Goal: Complete application form: Complete application form

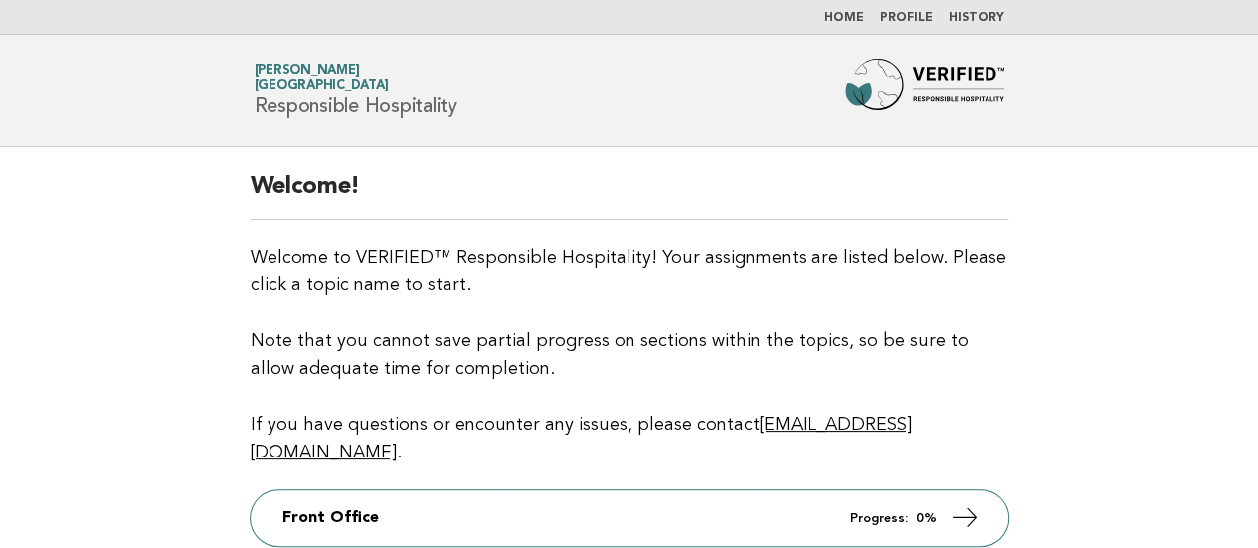
click at [998, 18] on link "History" at bounding box center [977, 18] width 56 height 12
click at [982, 14] on link "History" at bounding box center [977, 18] width 56 height 12
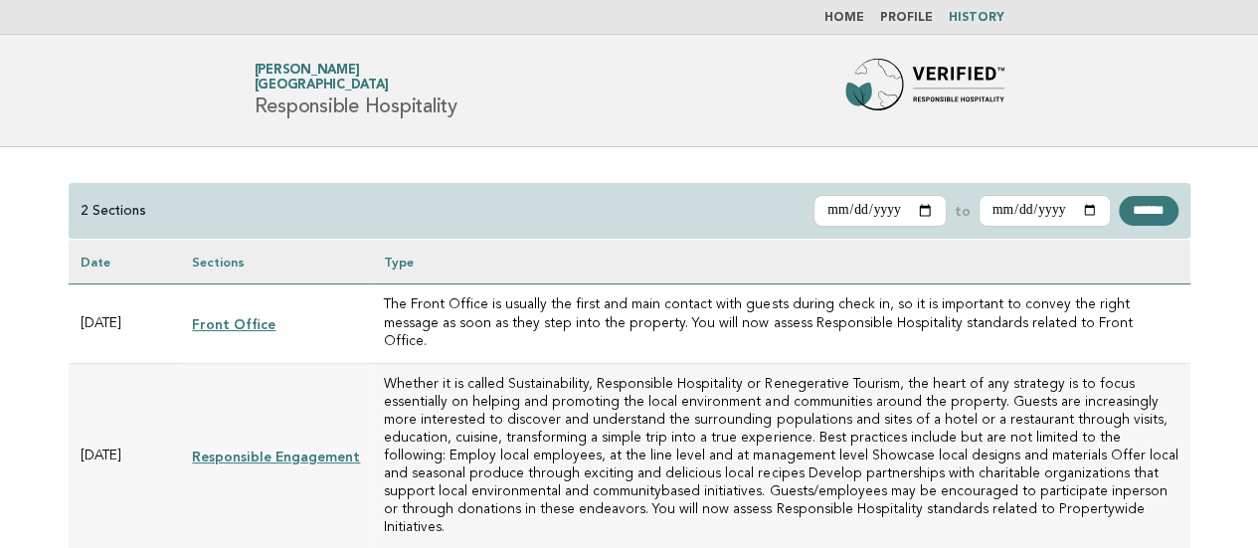
click at [263, 449] on link "Responsible Engagement" at bounding box center [276, 457] width 168 height 16
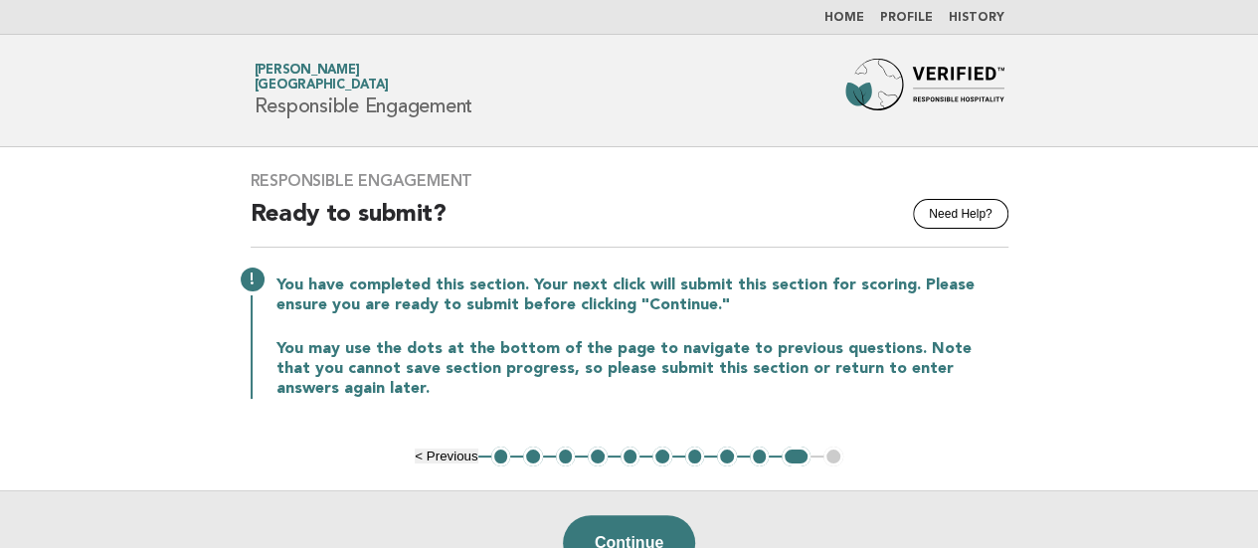
click at [665, 453] on button "6" at bounding box center [662, 457] width 20 height 20
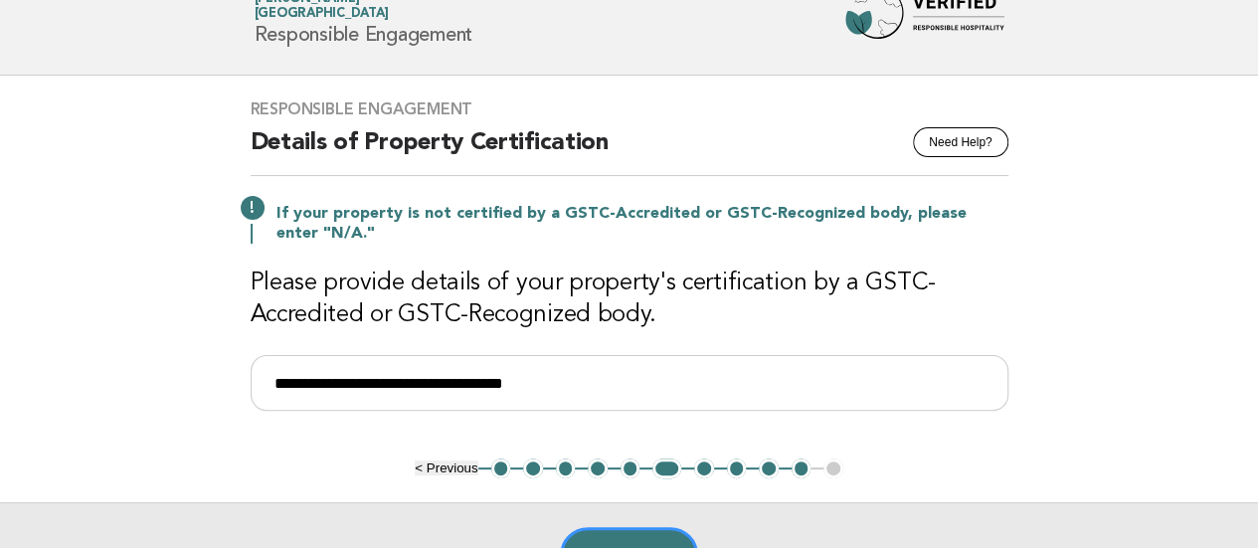
scroll to position [99, 0]
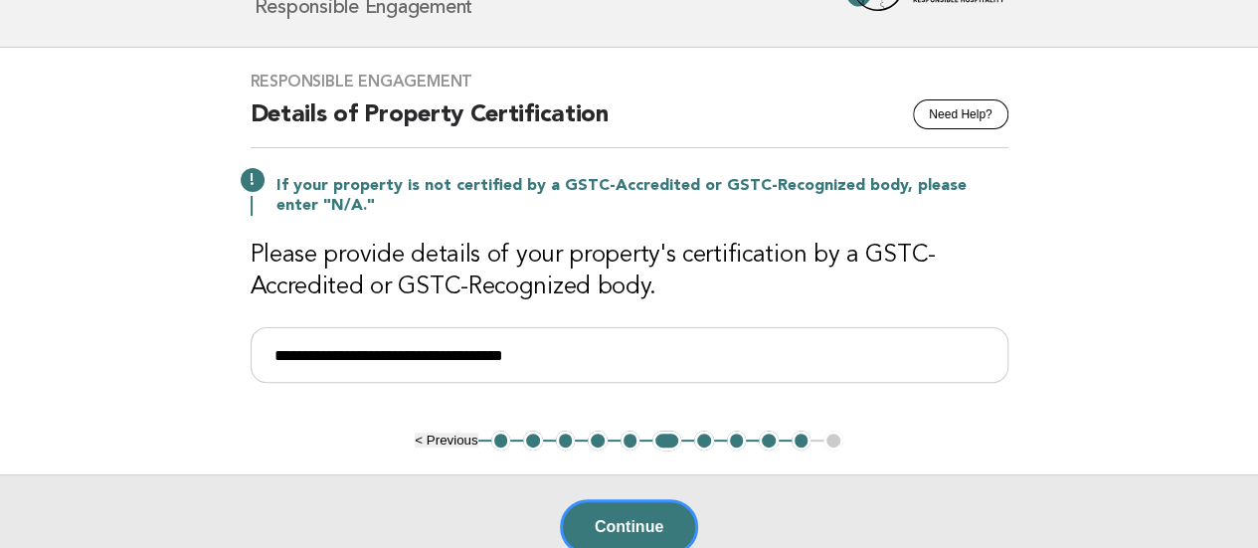
click at [501, 435] on button "1" at bounding box center [501, 441] width 20 height 20
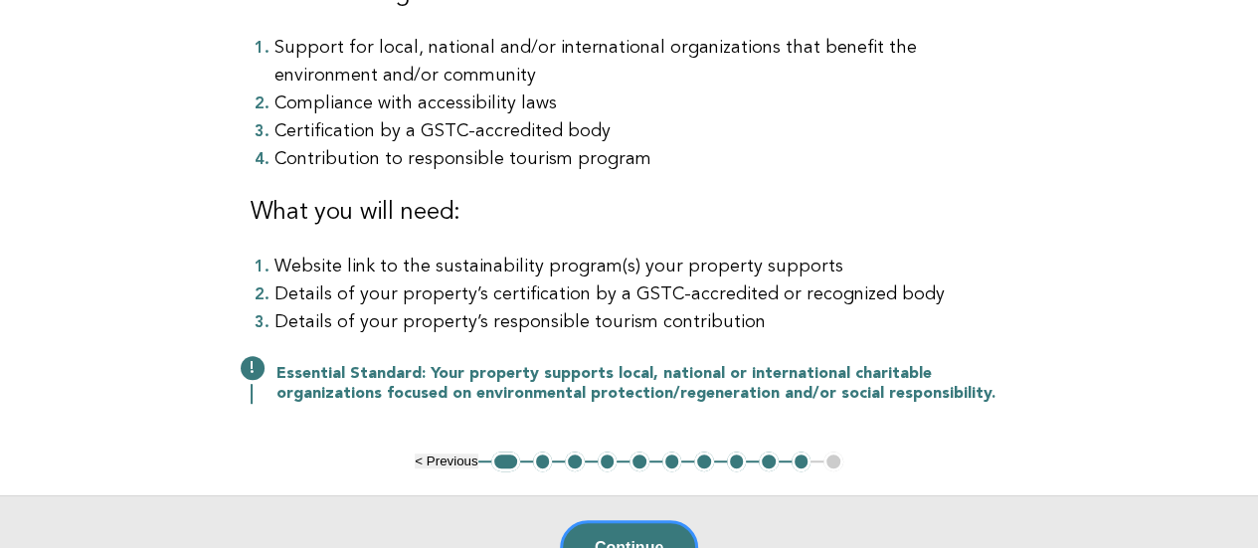
scroll to position [497, 0]
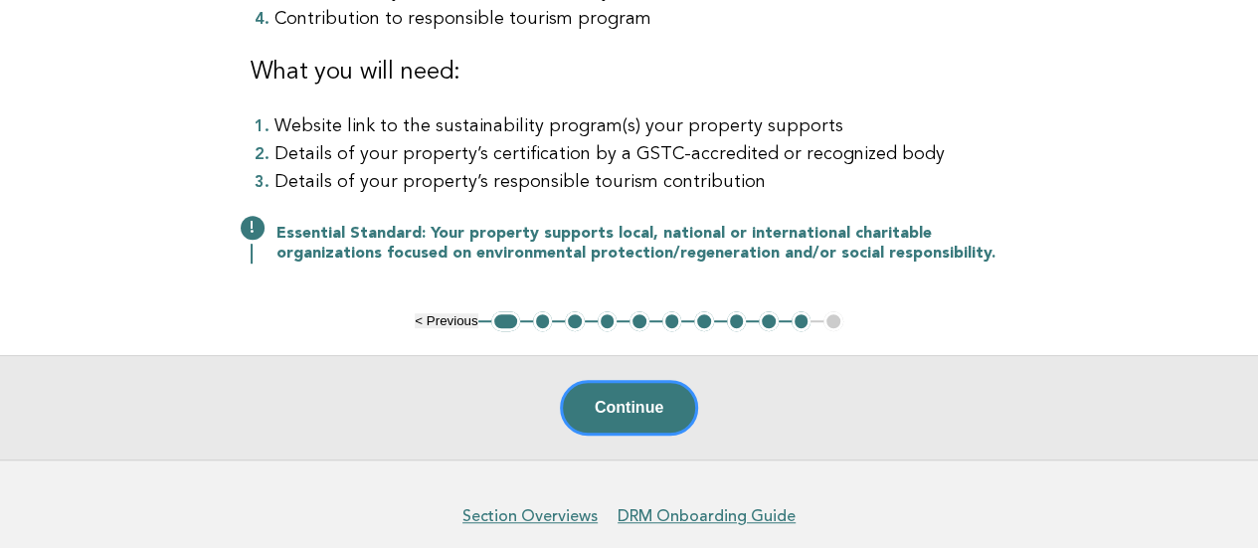
click at [541, 318] on button "2" at bounding box center [543, 321] width 20 height 20
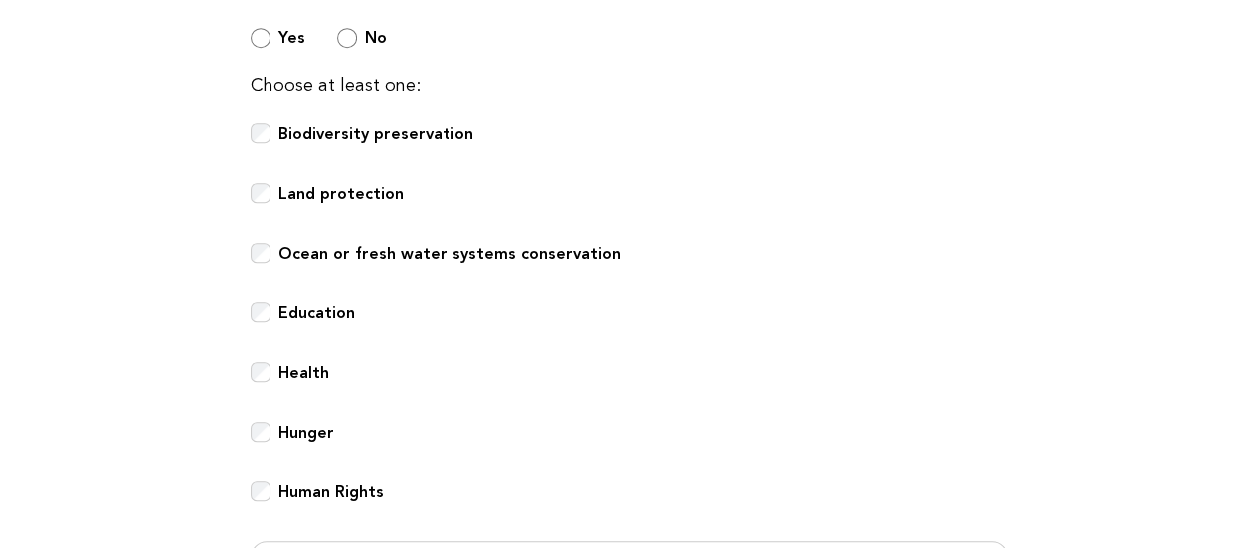
scroll to position [796, 0]
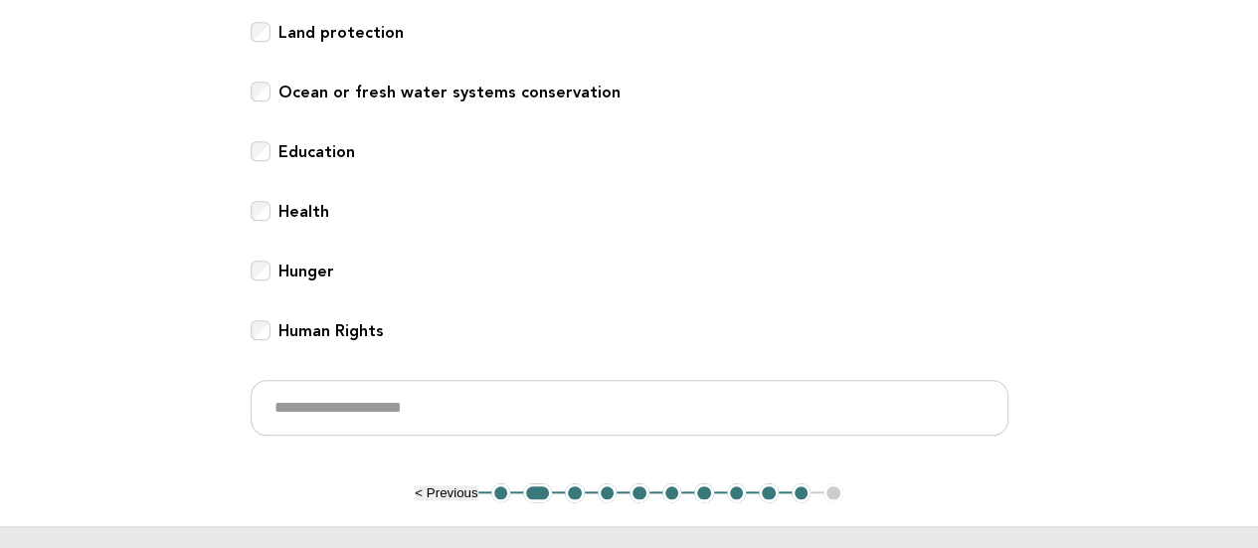
click at [569, 491] on button "3" at bounding box center [575, 493] width 20 height 20
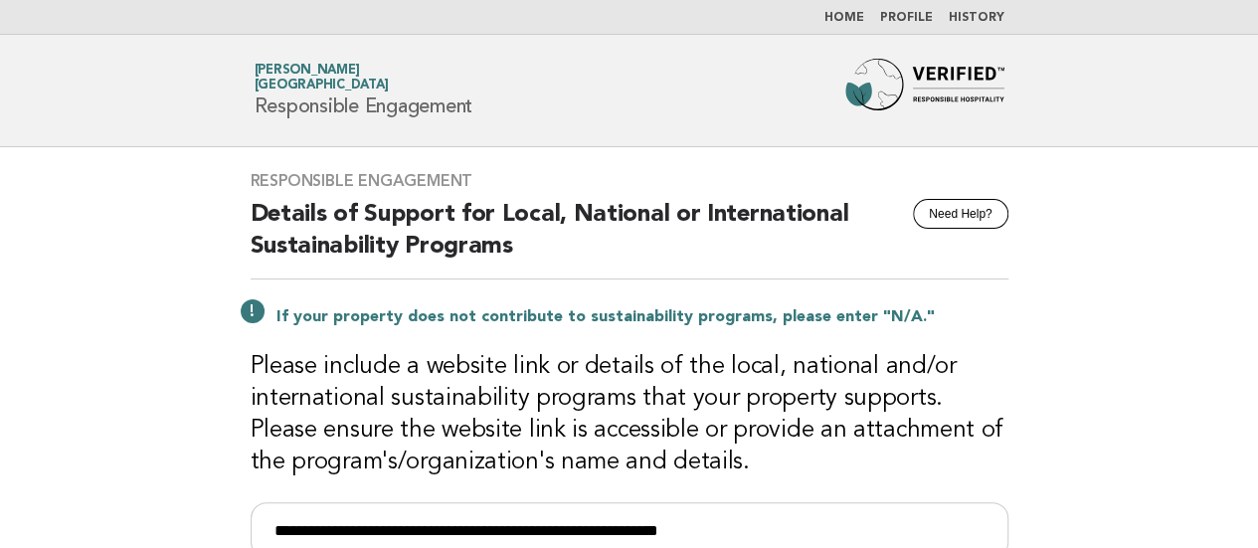
scroll to position [99, 0]
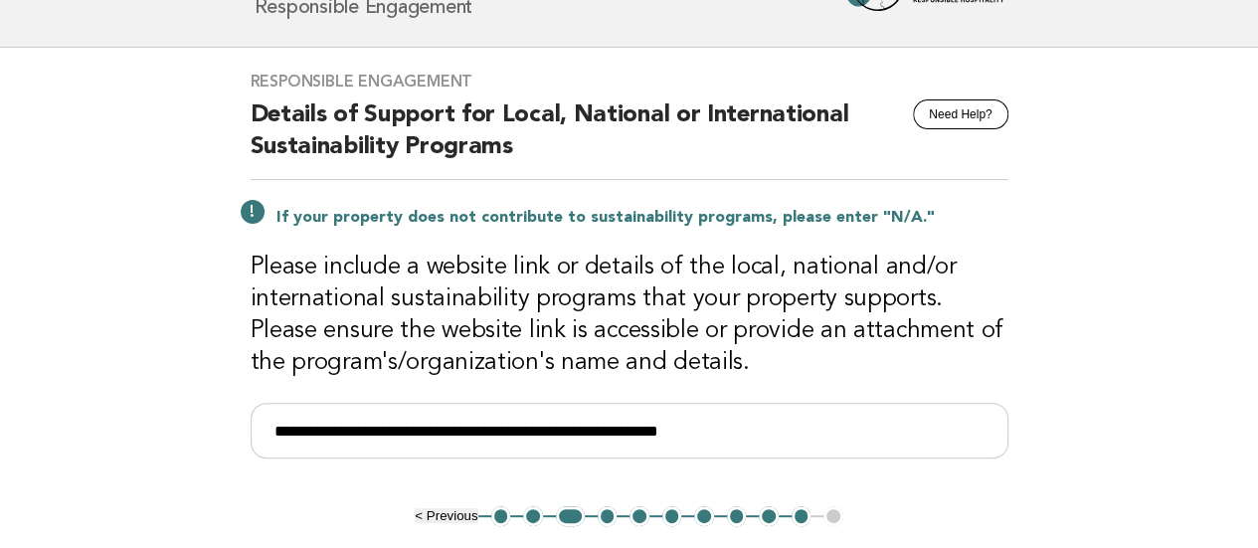
click at [607, 511] on button "4" at bounding box center [608, 516] width 20 height 20
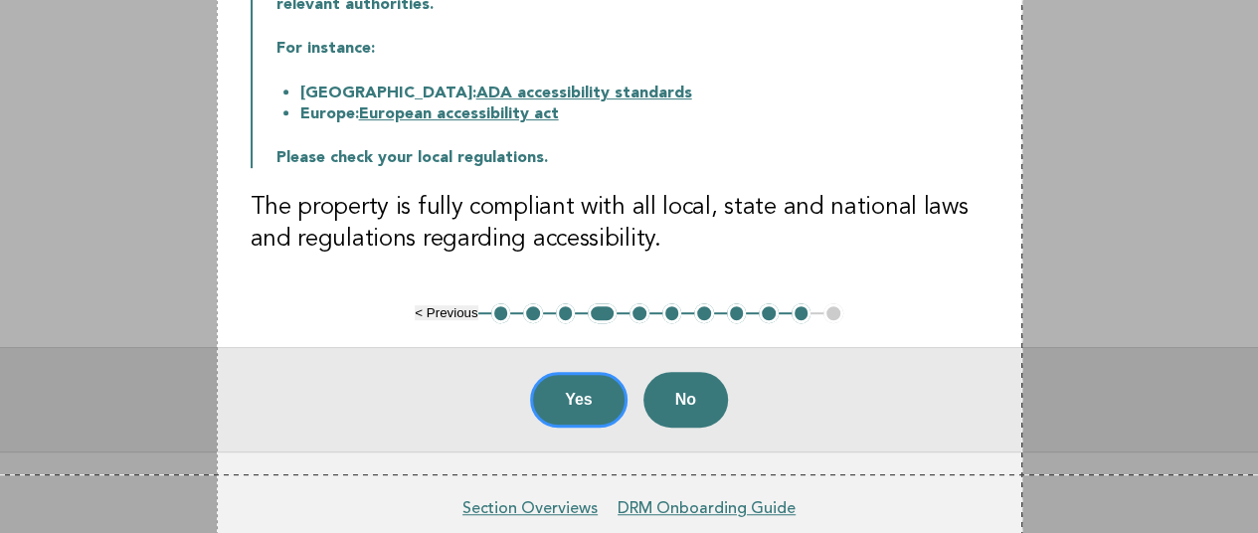
scroll to position [494, 0]
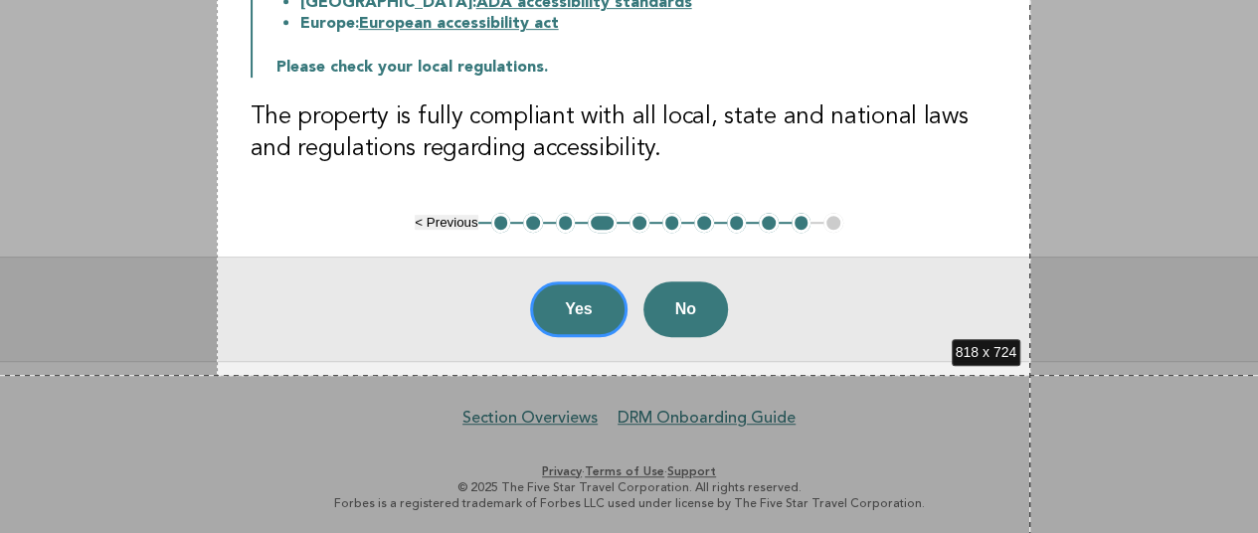
drag, startPoint x: 217, startPoint y: 150, endPoint x: 1030, endPoint y: 375, distance: 844.1
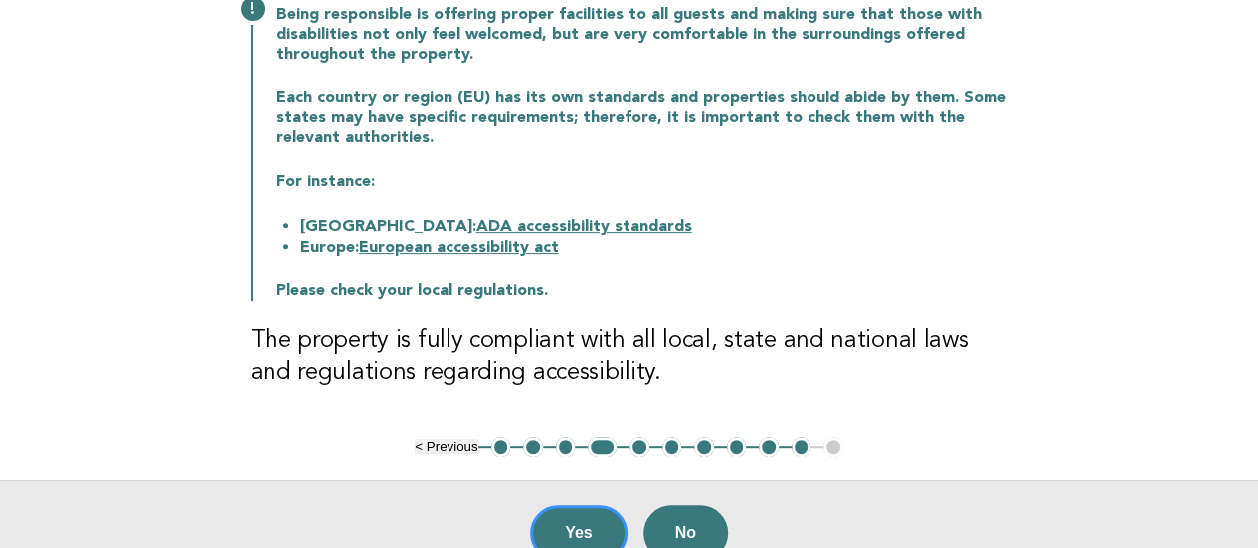
scroll to position [298, 0]
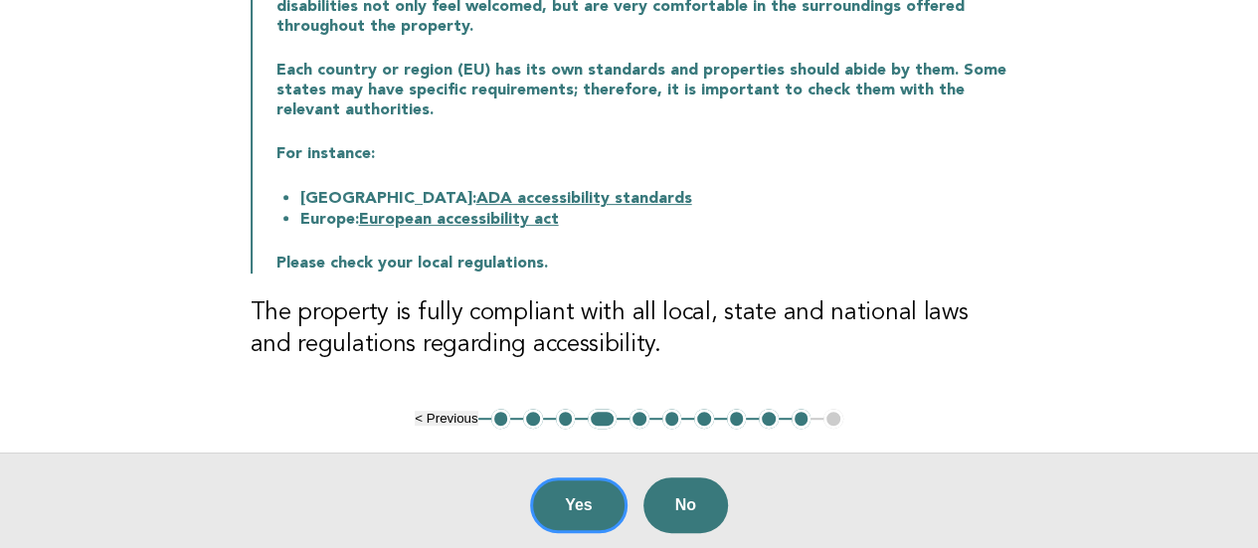
click at [531, 414] on button "2" at bounding box center [533, 419] width 20 height 20
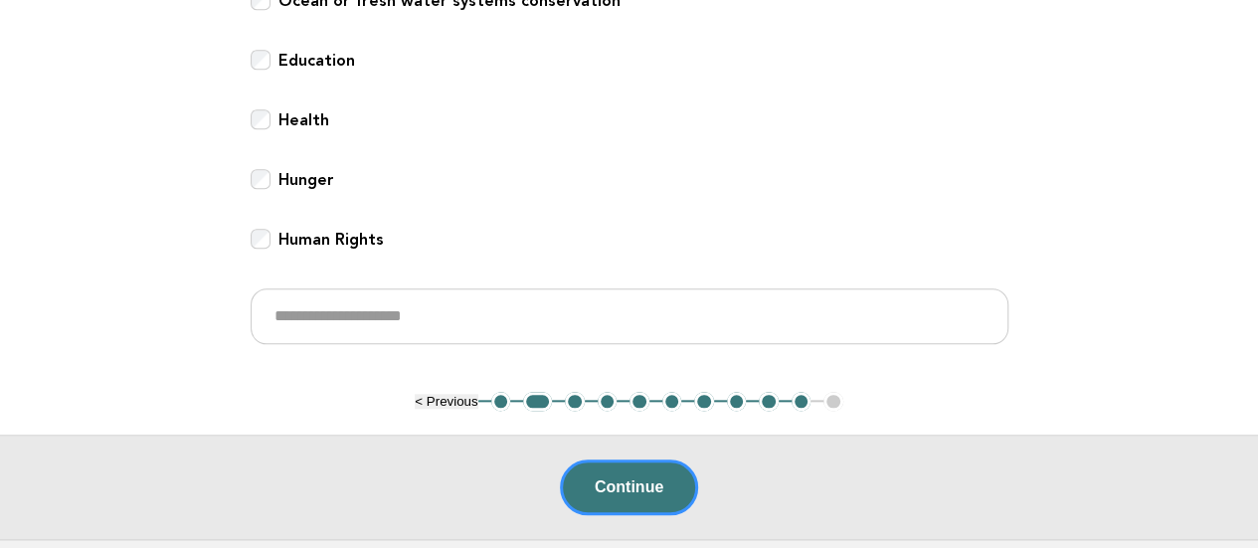
scroll to position [1048, 0]
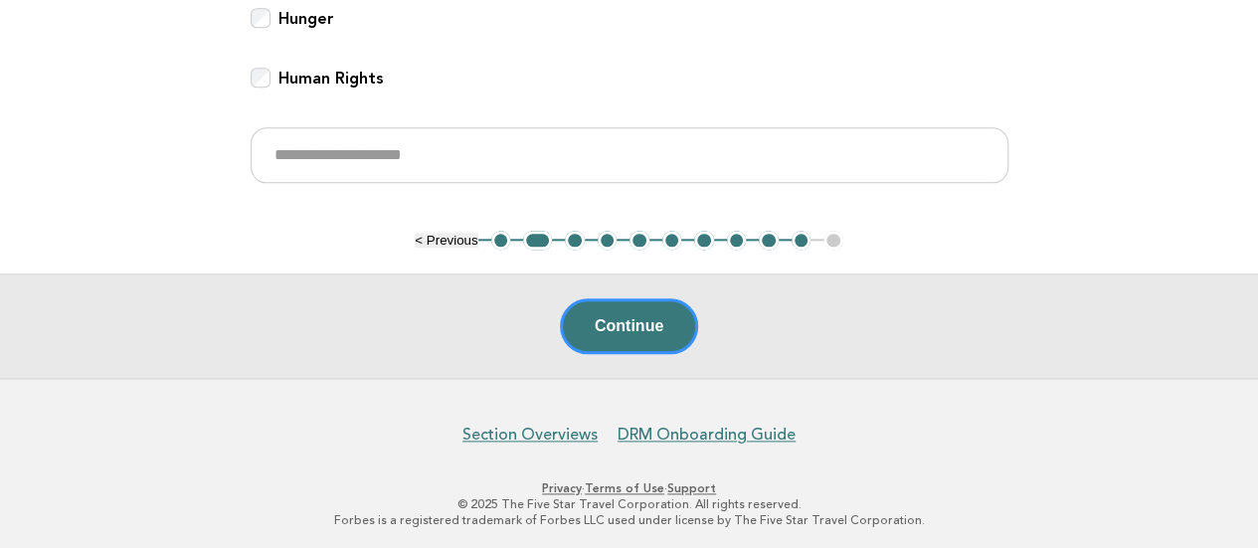
click at [575, 238] on button "3" at bounding box center [575, 241] width 20 height 20
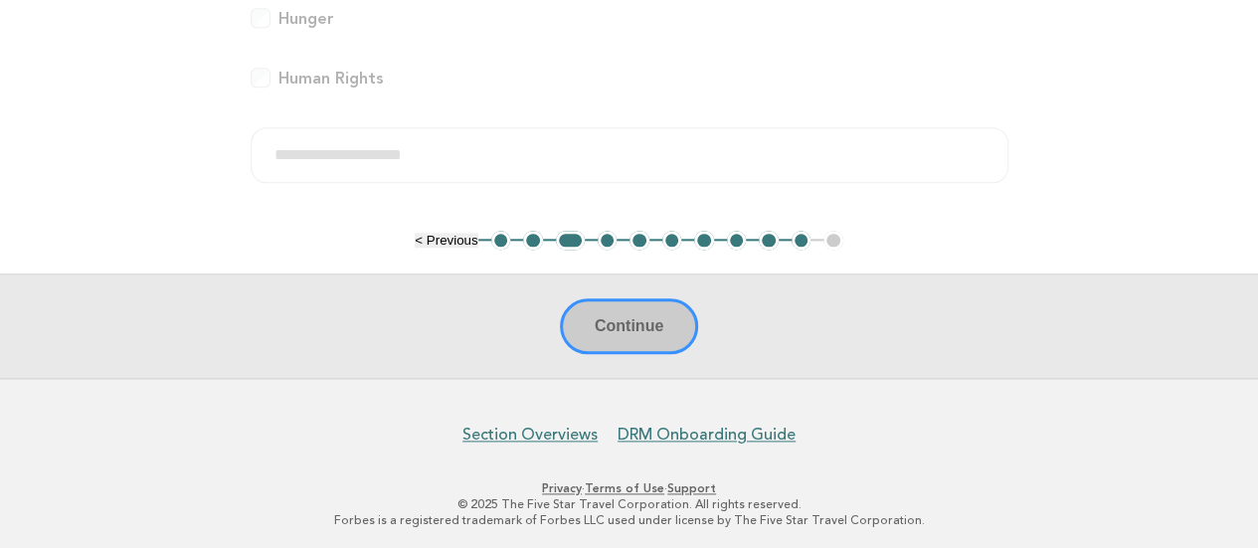
scroll to position [376, 0]
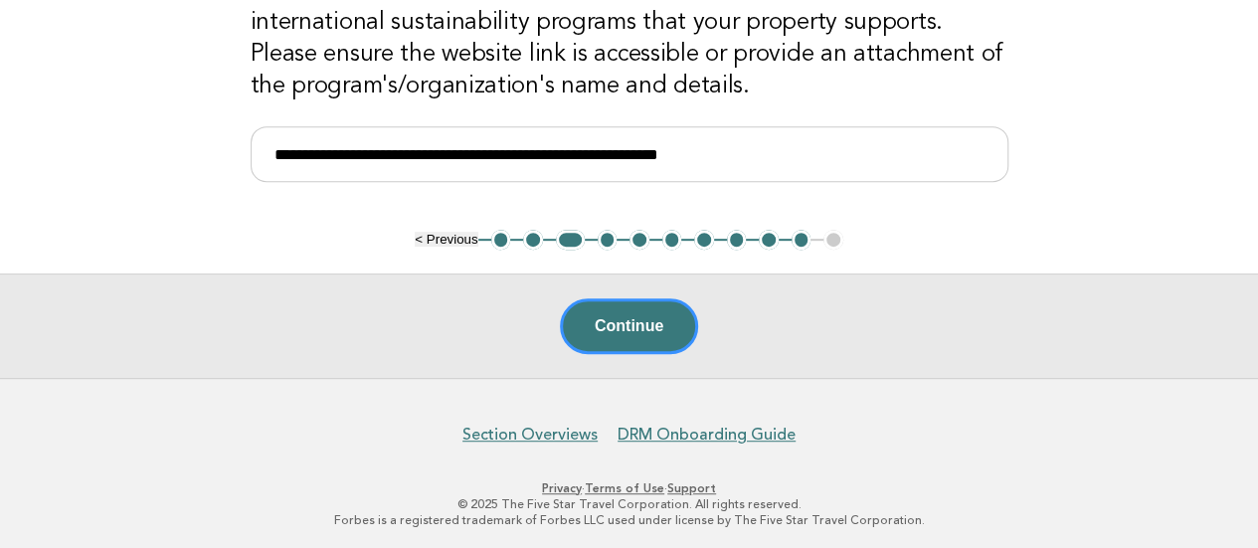
click at [603, 238] on button "4" at bounding box center [608, 240] width 20 height 20
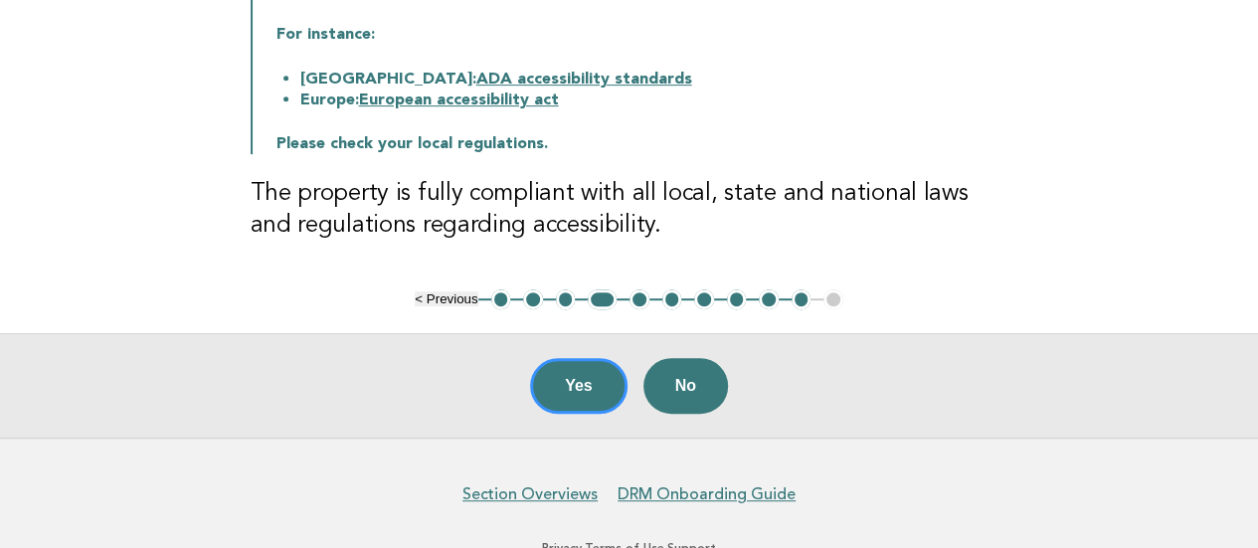
scroll to position [478, 0]
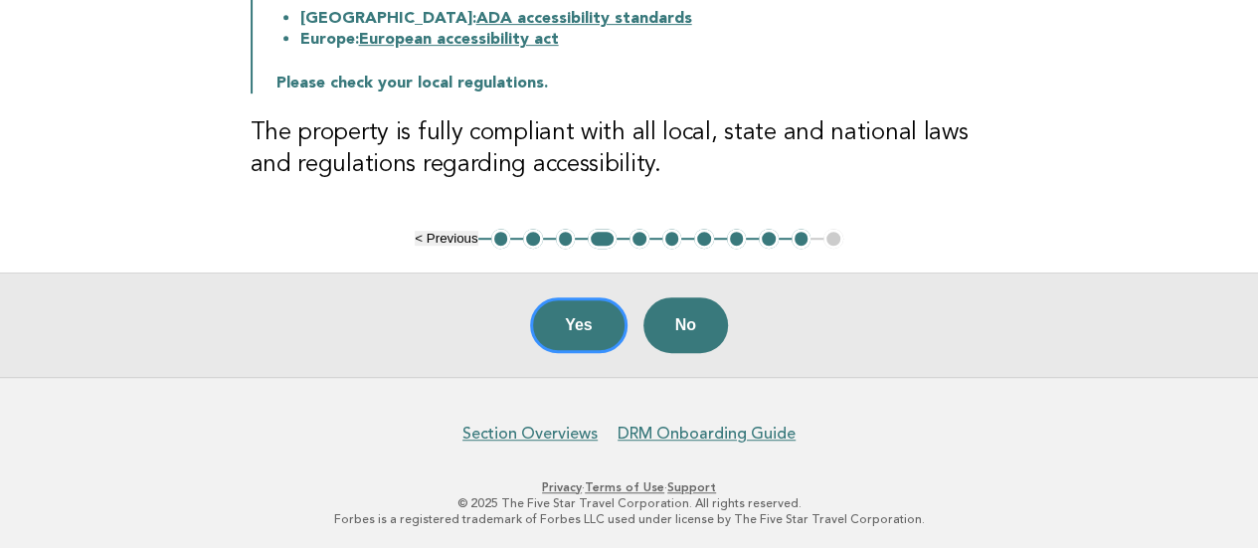
click at [637, 234] on button "5" at bounding box center [640, 239] width 20 height 20
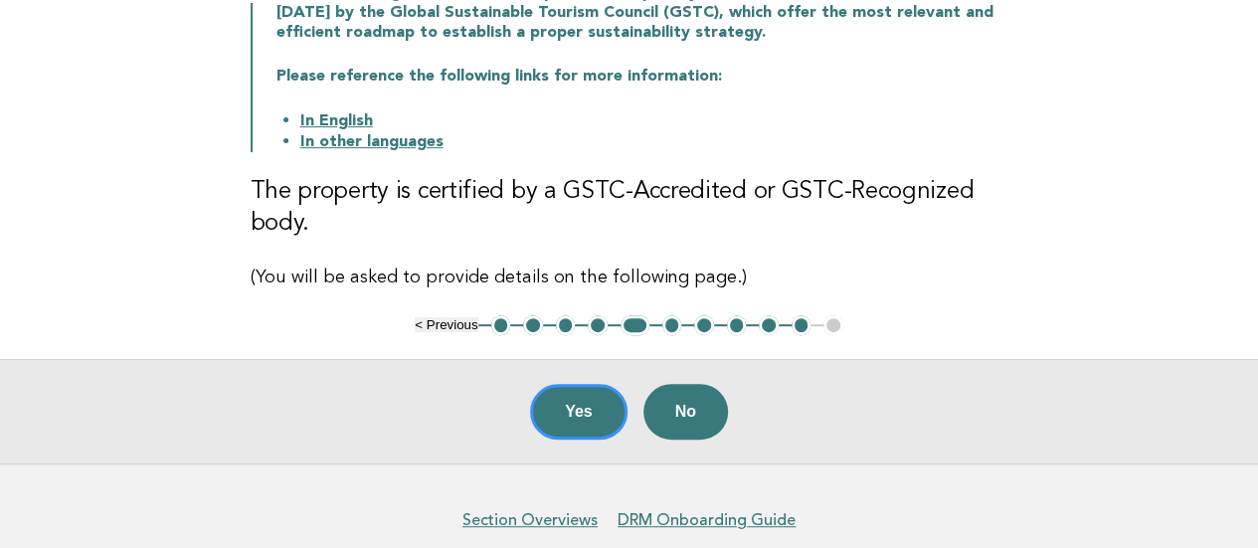
scroll to position [379, 0]
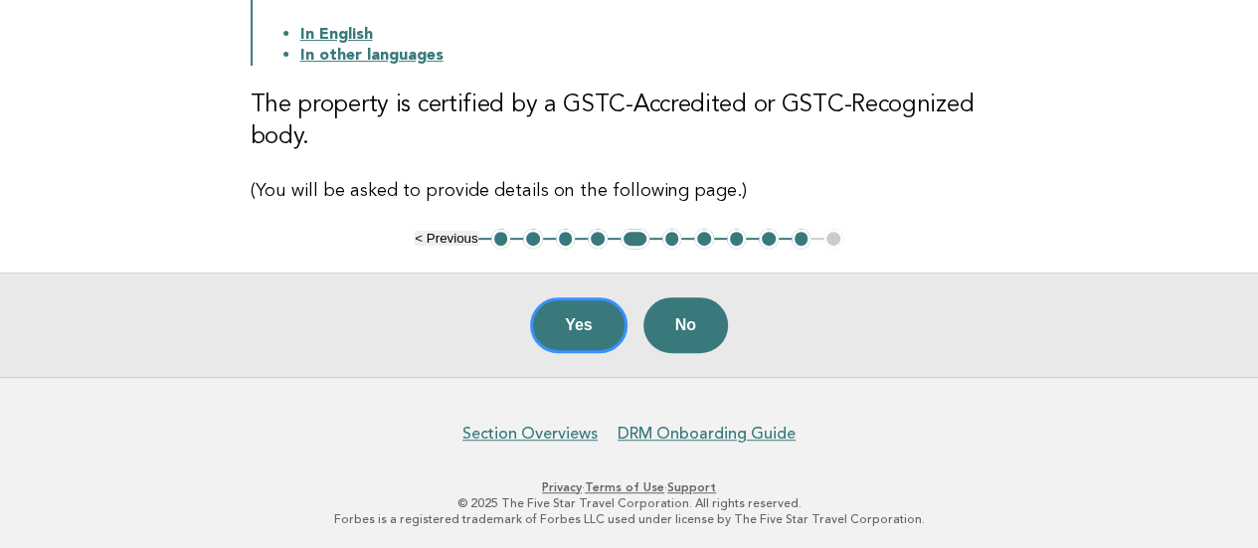
click at [665, 238] on button "6" at bounding box center [672, 239] width 20 height 20
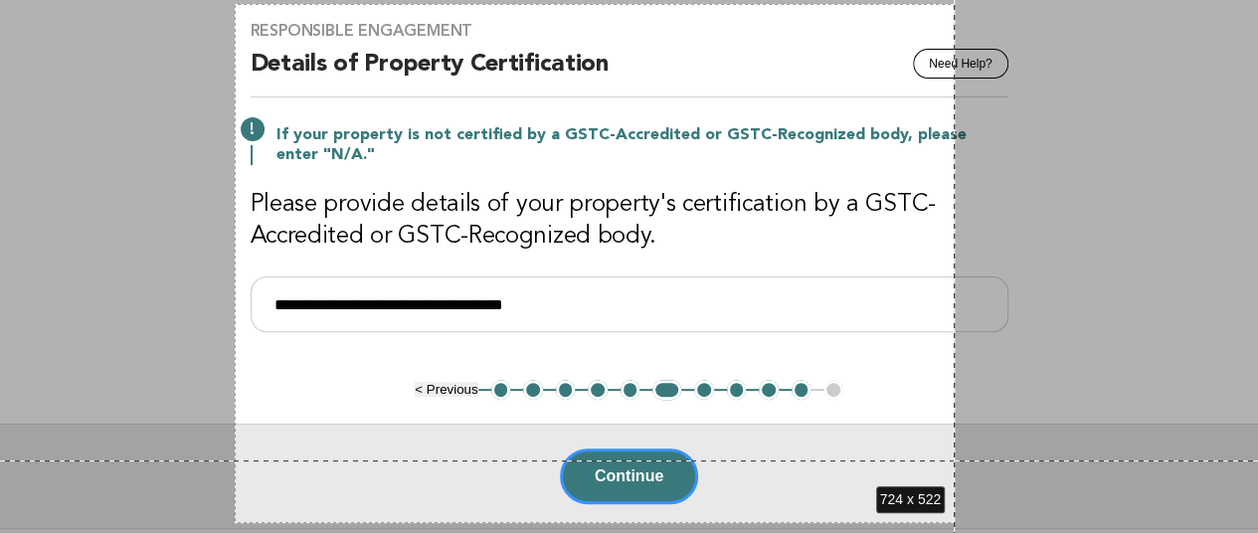
scroll to position [316, 0]
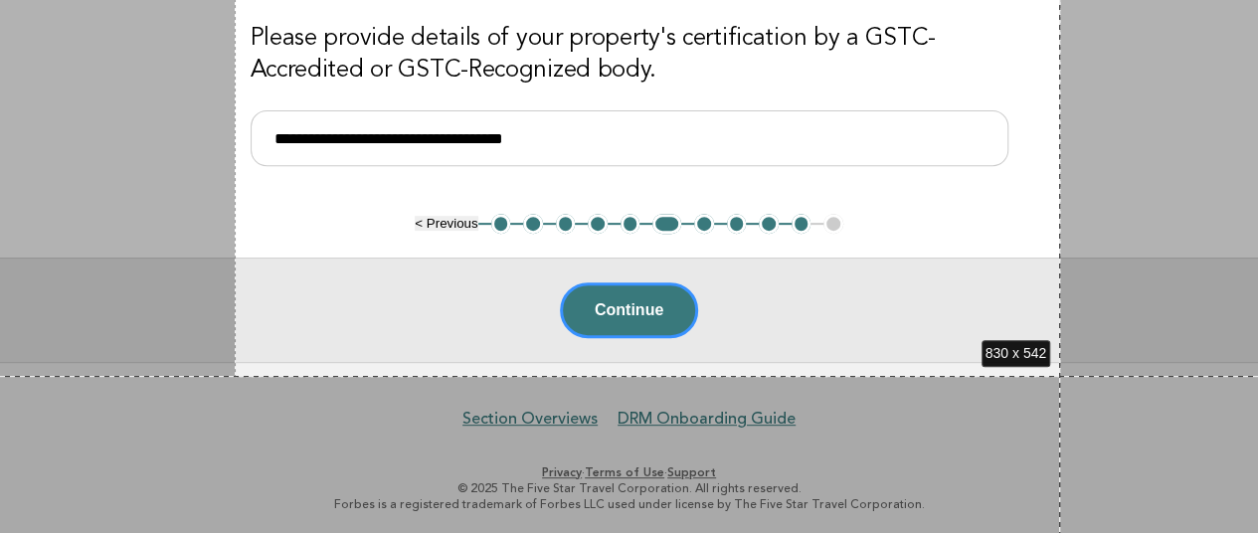
drag, startPoint x: 235, startPoint y: 52, endPoint x: 1060, endPoint y: 376, distance: 887.0
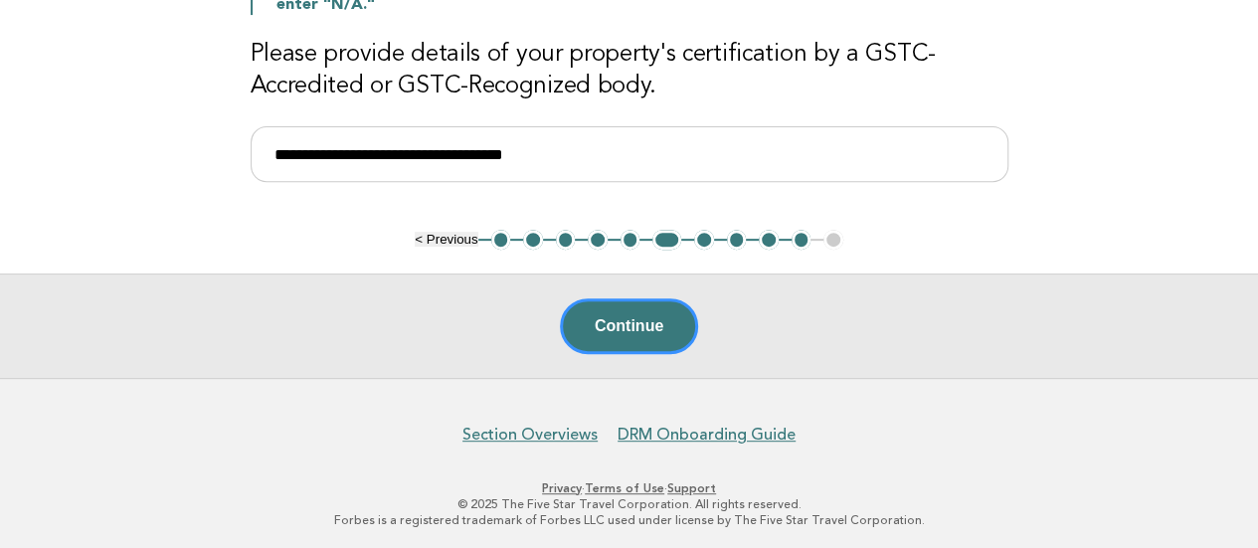
scroll to position [101, 0]
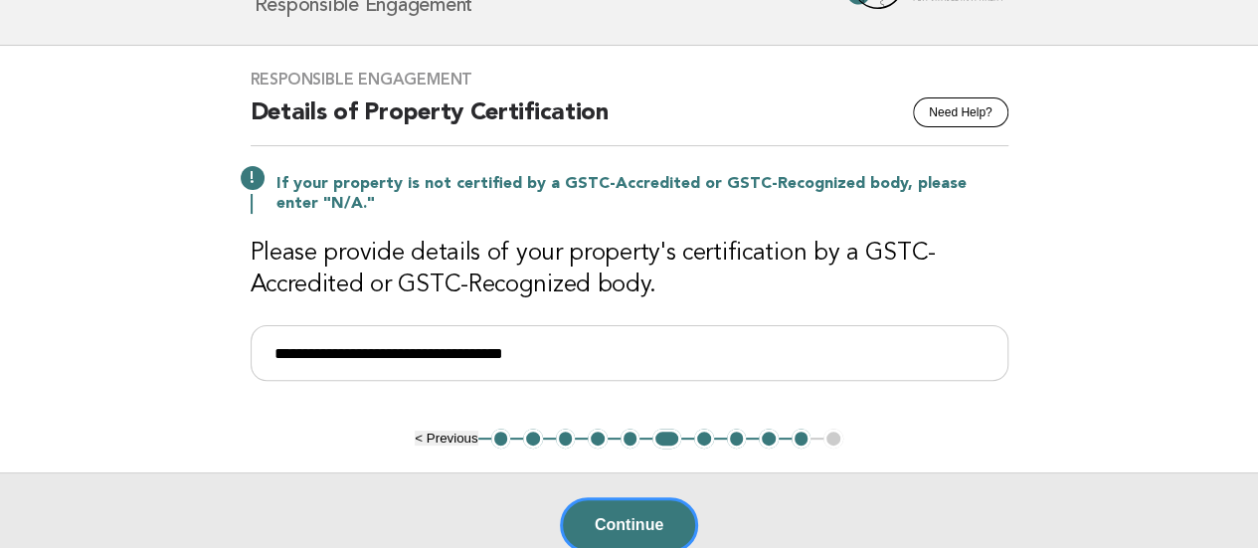
click at [702, 441] on button "7" at bounding box center [704, 439] width 20 height 20
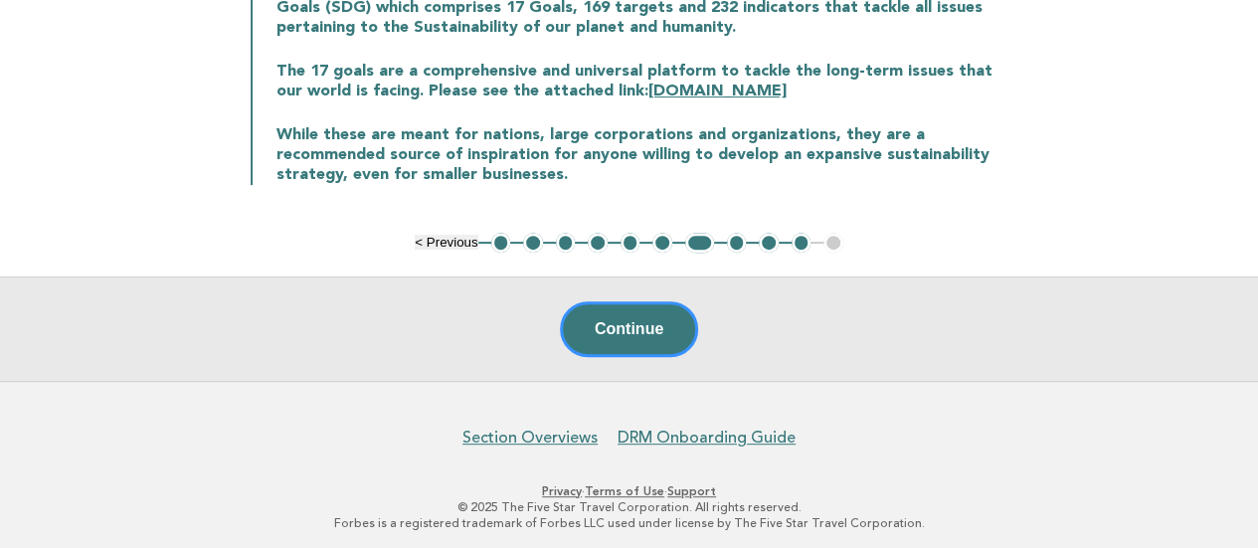
scroll to position [280, 0]
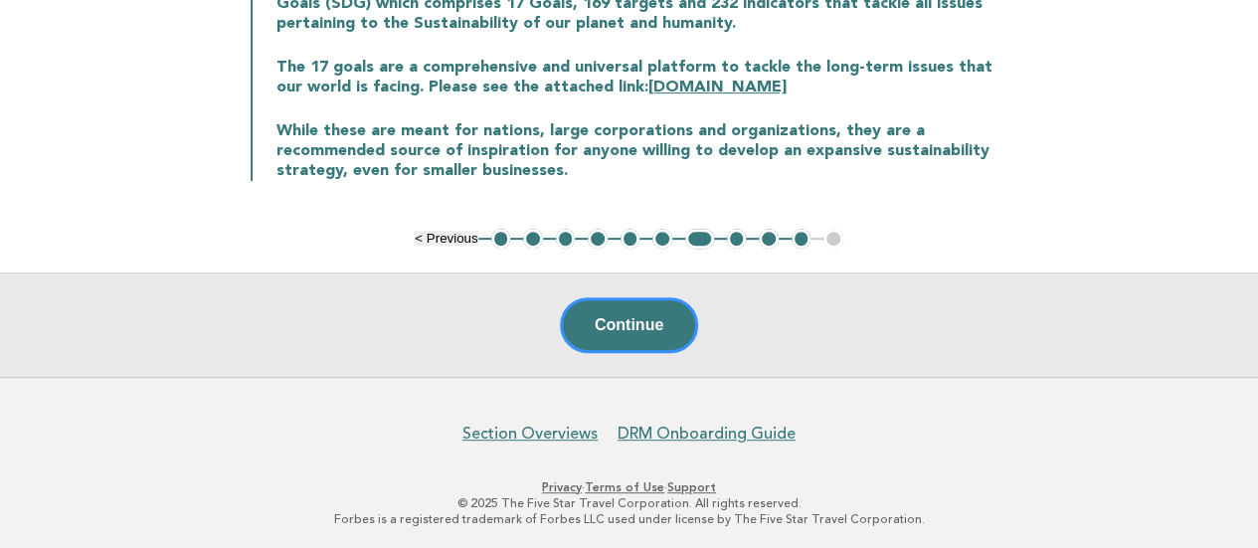
click at [731, 238] on button "8" at bounding box center [737, 239] width 20 height 20
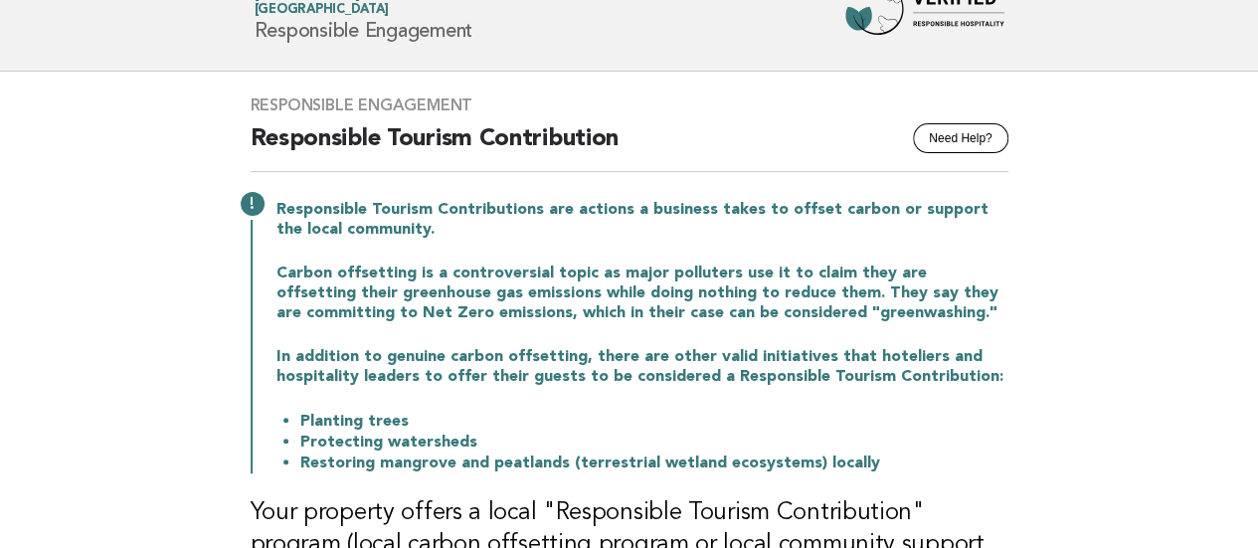
scroll to position [99, 0]
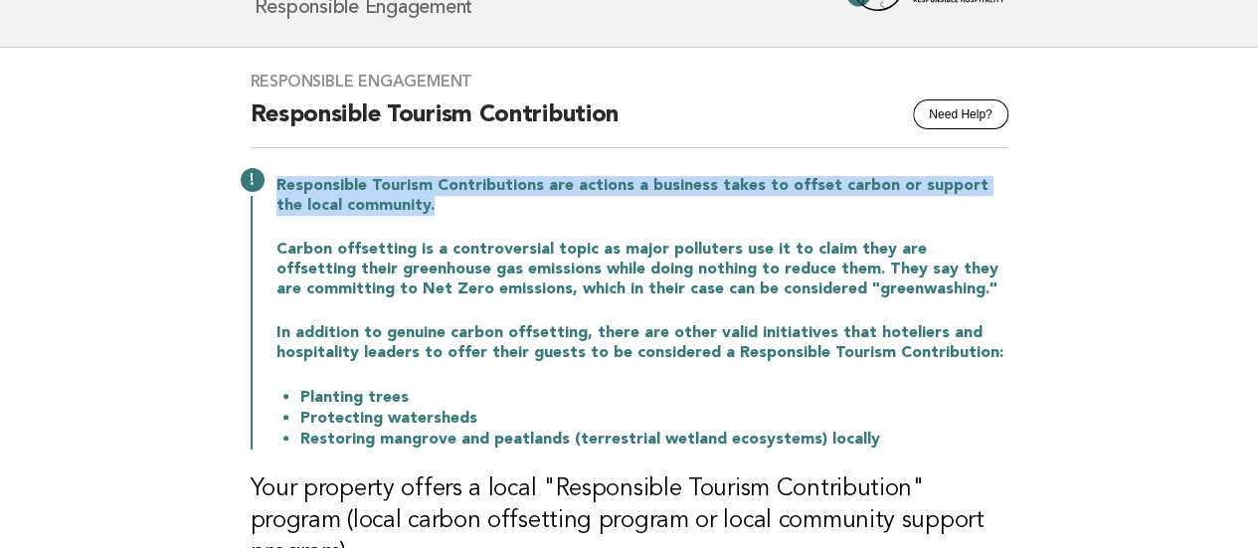
drag, startPoint x: 440, startPoint y: 214, endPoint x: 274, endPoint y: 188, distance: 168.1
click at [274, 188] on div "Responsible Tourism Contributions are actions a business takes to offset carbon…" at bounding box center [630, 311] width 758 height 278
copy p "Responsible Tourism Contributions are actions a business takes to offset carbon…"
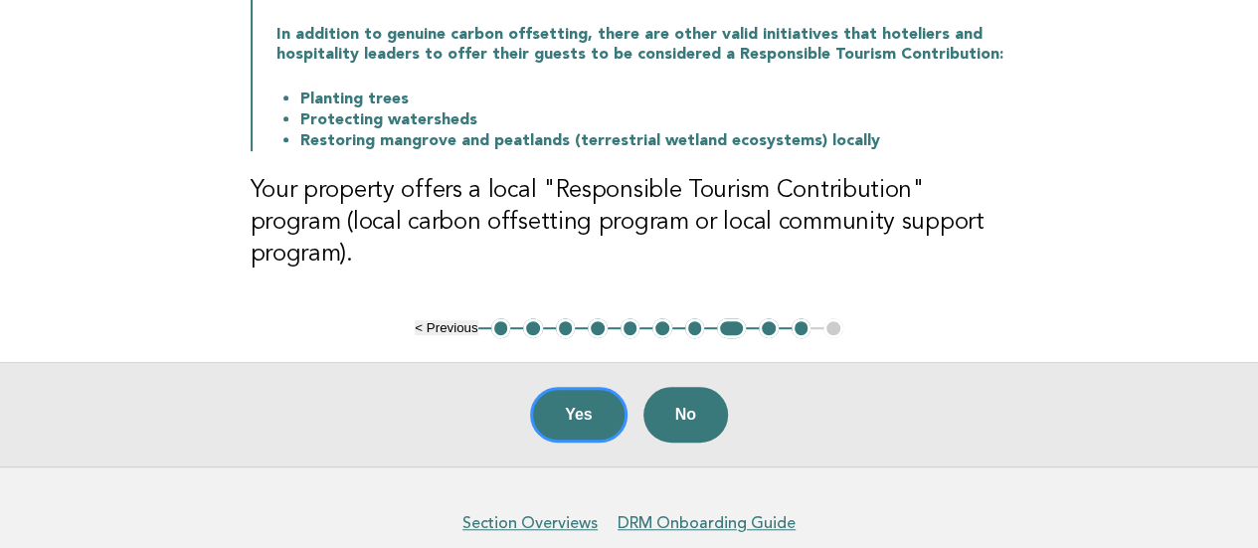
scroll to position [0, 0]
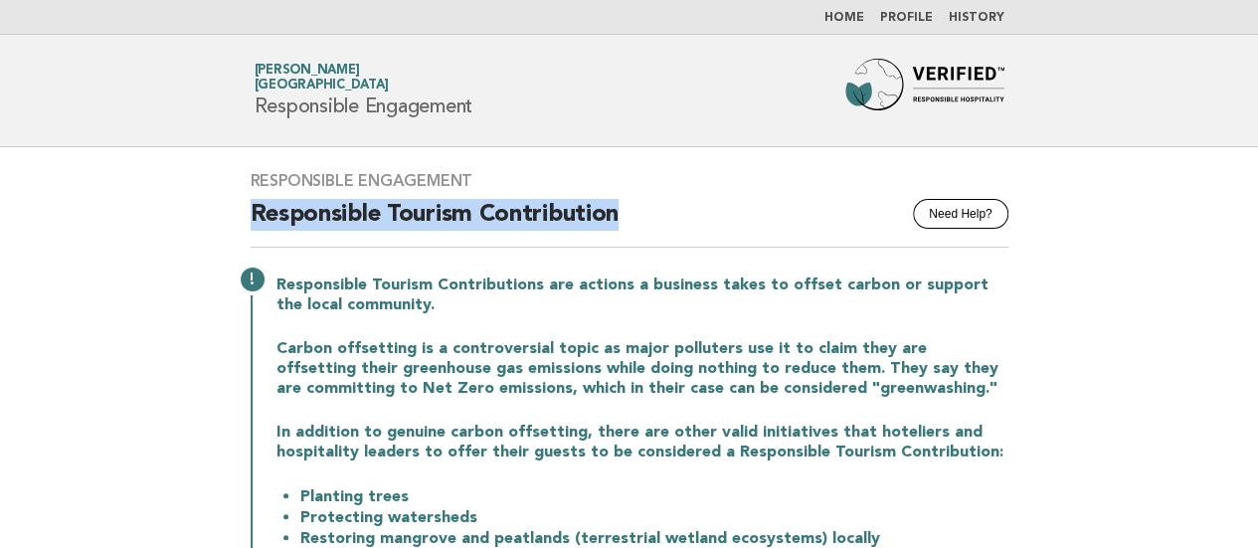
drag, startPoint x: 637, startPoint y: 216, endPoint x: 251, endPoint y: 220, distance: 385.9
click at [251, 220] on h2 "Responsible Tourism Contribution" at bounding box center [630, 223] width 758 height 49
copy h2 "Responsible Tourism Contribution"
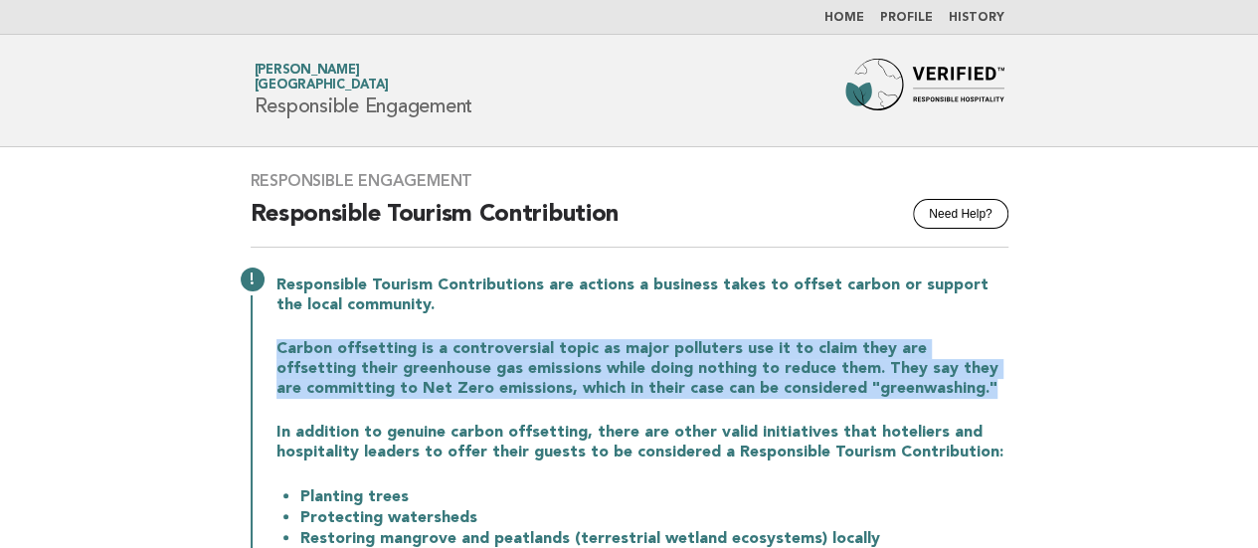
drag, startPoint x: 279, startPoint y: 347, endPoint x: 957, endPoint y: 389, distance: 679.6
click at [957, 389] on p "Carbon offsetting is a controversial topic as major polluters use it to claim t…" at bounding box center [643, 369] width 732 height 60
copy p "Carbon offsetting is a controversial topic as major polluters use it to claim t…"
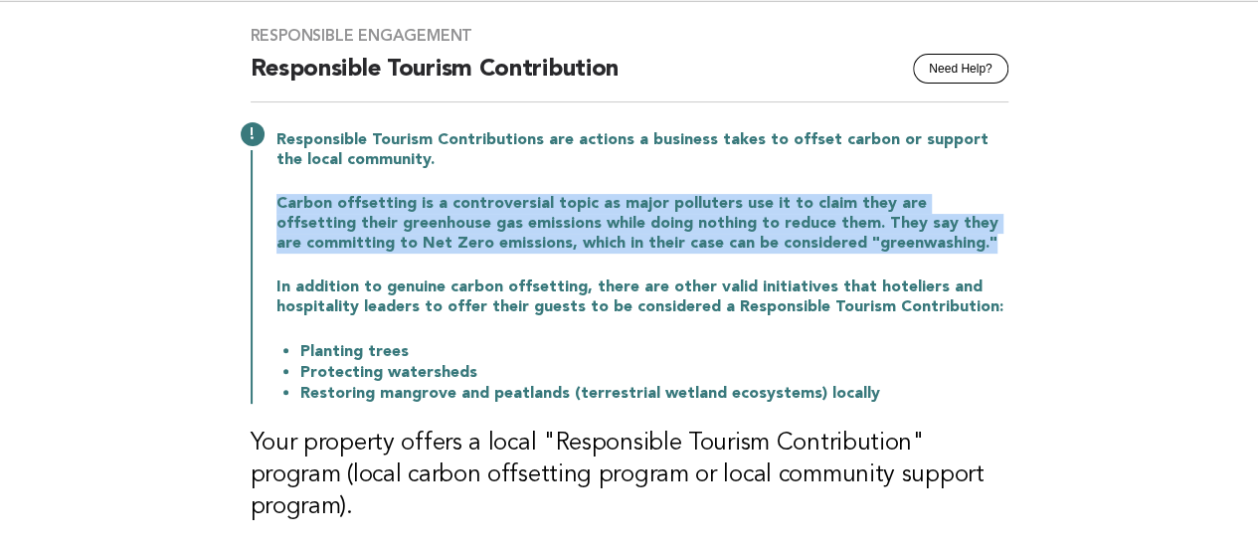
scroll to position [199, 0]
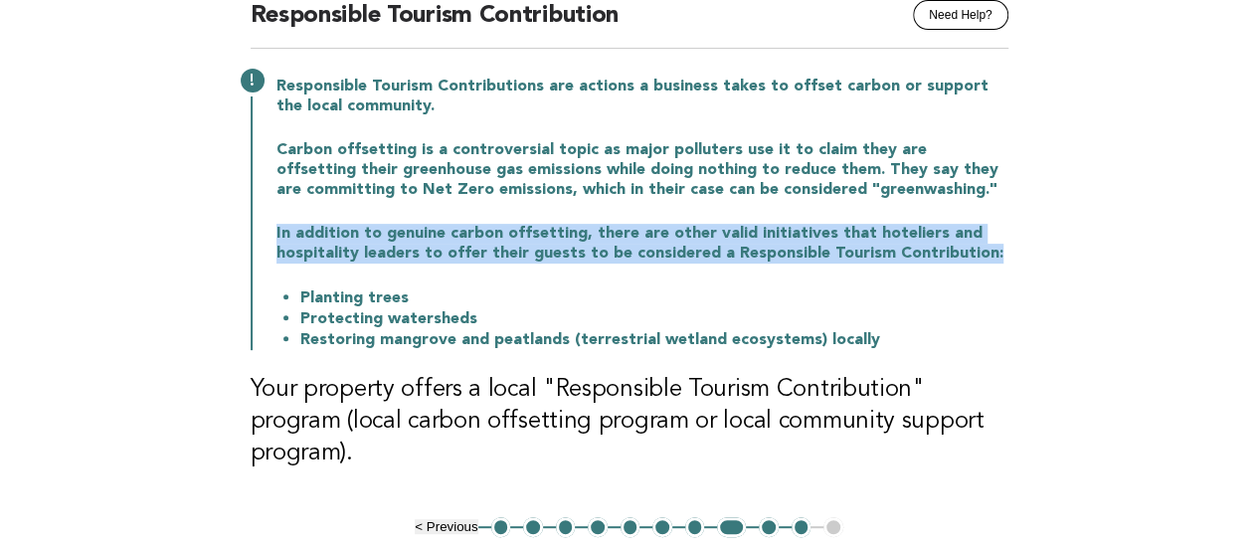
drag, startPoint x: 277, startPoint y: 232, endPoint x: 995, endPoint y: 249, distance: 718.3
click at [995, 249] on p "In addition to genuine carbon offsetting, there are other valid initiatives tha…" at bounding box center [643, 244] width 732 height 40
copy p "In addition to genuine carbon offsetting, there are other valid initiatives tha…"
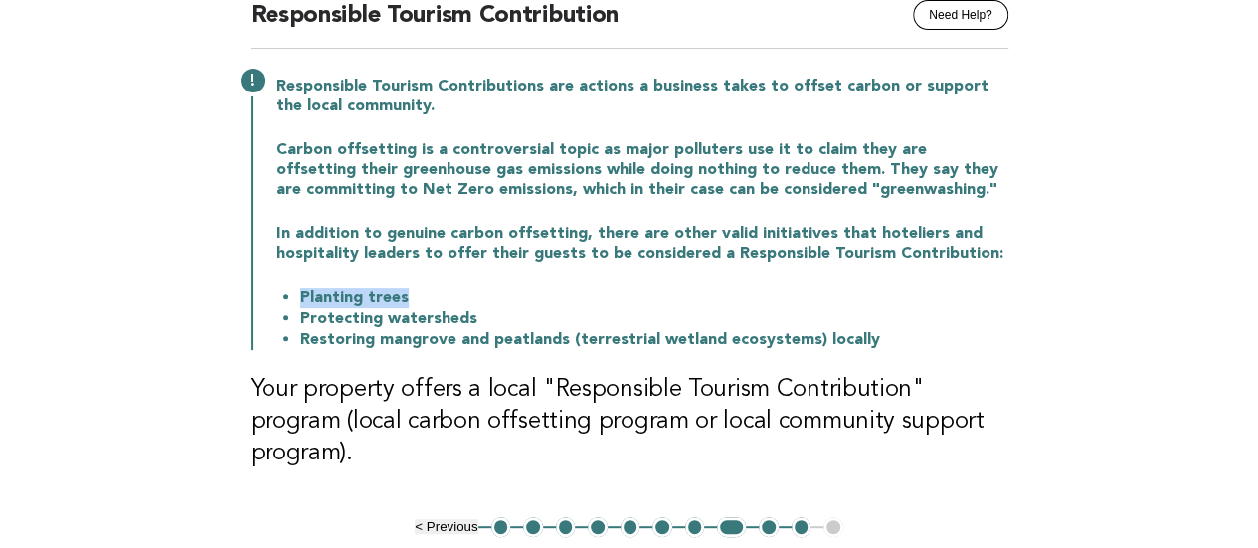
drag, startPoint x: 277, startPoint y: 295, endPoint x: 403, endPoint y: 297, distance: 126.3
click at [403, 297] on ul "Planting trees Protecting watersheds Restoring mangrove and peatlands (terrestr…" at bounding box center [643, 318] width 732 height 63
copy li "Planting trees"
drag, startPoint x: 491, startPoint y: 323, endPoint x: 300, endPoint y: 326, distance: 191.0
click at [300, 326] on li "Protecting watersheds" at bounding box center [654, 318] width 708 height 21
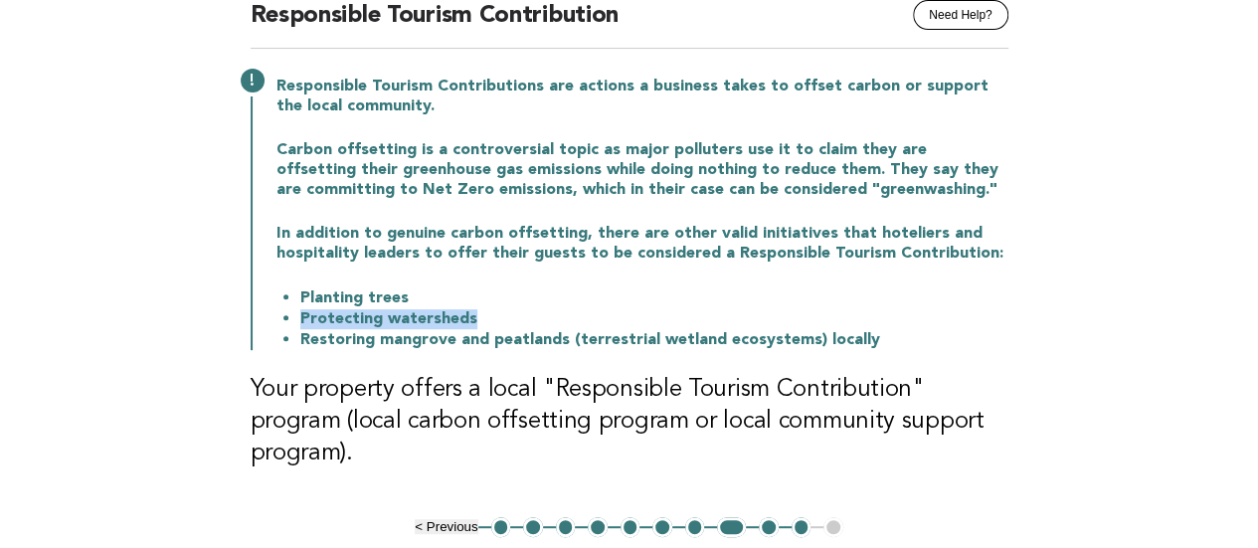
copy li "Protecting watersheds"
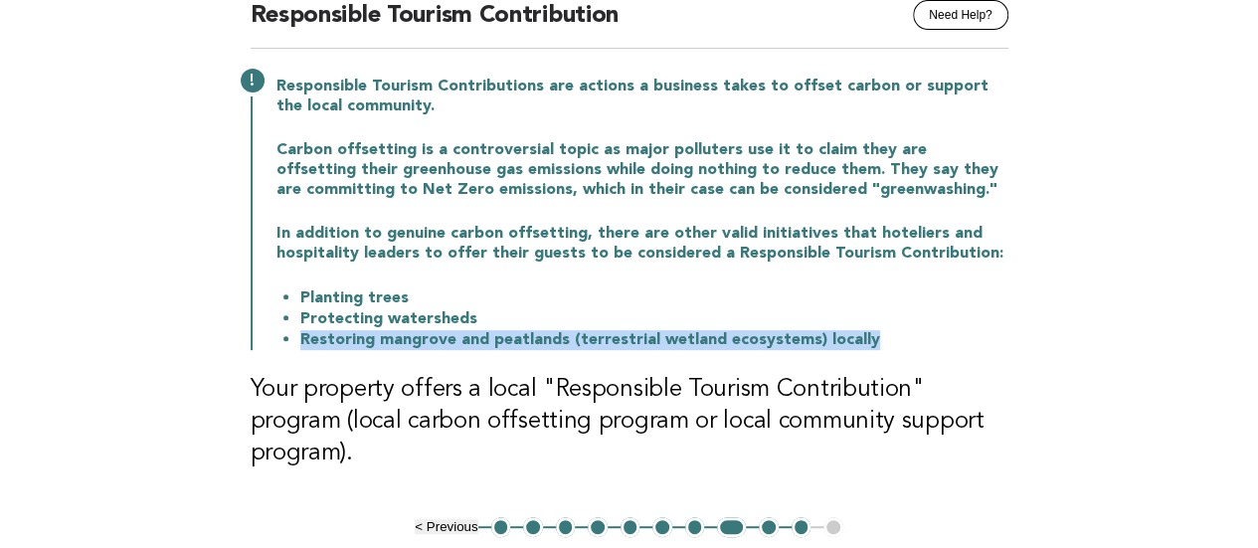
drag, startPoint x: 786, startPoint y: 336, endPoint x: 284, endPoint y: 339, distance: 501.3
click at [300, 339] on li "Restoring mangrove and peatlands (terrestrial wetland ecosystems) locally" at bounding box center [654, 339] width 708 height 21
click at [832, 333] on li "Restoring mangrove and peatlands (terrestrial wetland ecosystems) locally" at bounding box center [654, 339] width 708 height 21
drag, startPoint x: 871, startPoint y: 337, endPoint x: 300, endPoint y: 348, distance: 571.0
click at [300, 348] on li "Restoring mangrove and peatlands (terrestrial wetland ecosystems) locally" at bounding box center [654, 339] width 708 height 21
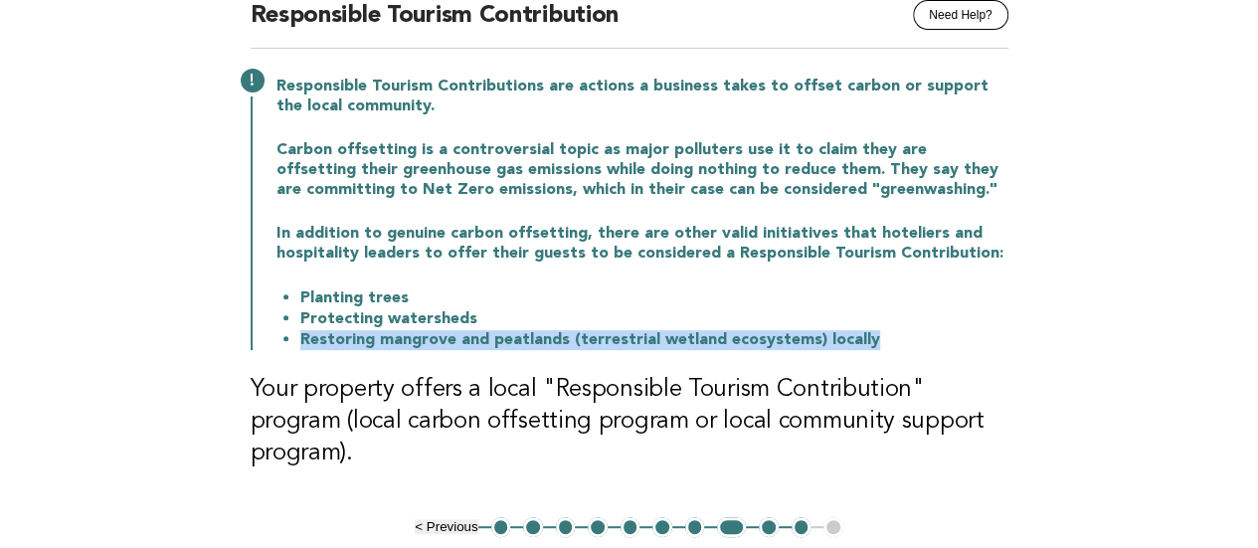
copy li "Restoring mangrove and peatlands (terrestrial wetland ecosystems) locally"
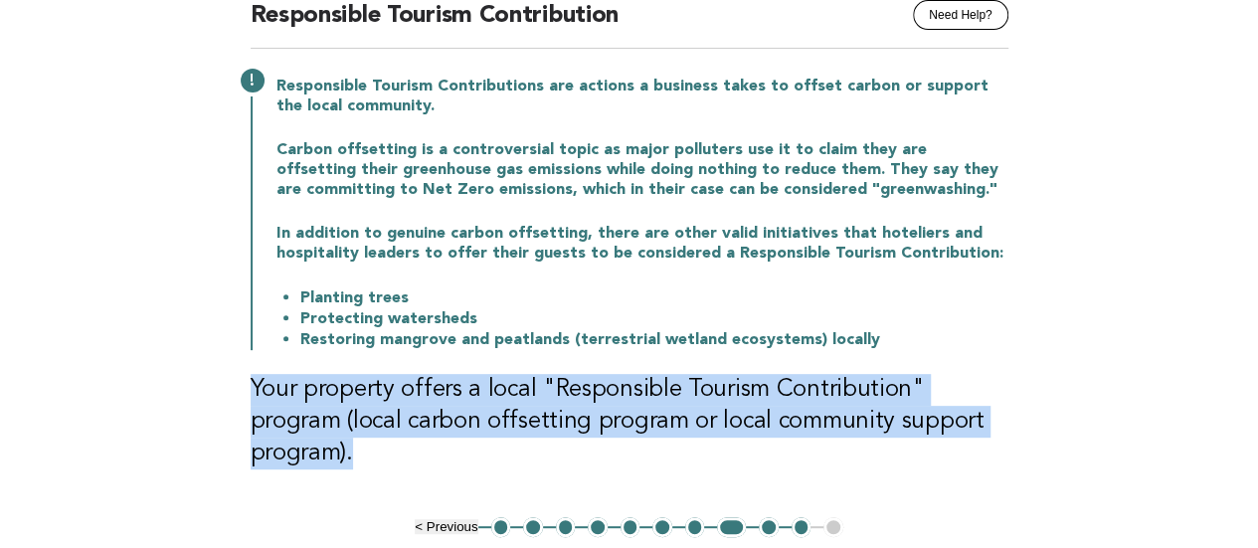
drag, startPoint x: 251, startPoint y: 387, endPoint x: 1002, endPoint y: 419, distance: 751.6
click at [1002, 419] on h3 "Your property offers a local "Responsible Tourism Contribution" program (local …" at bounding box center [630, 421] width 758 height 95
copy h3 "Your property offers a local "Responsible Tourism Contribution" program (local …"
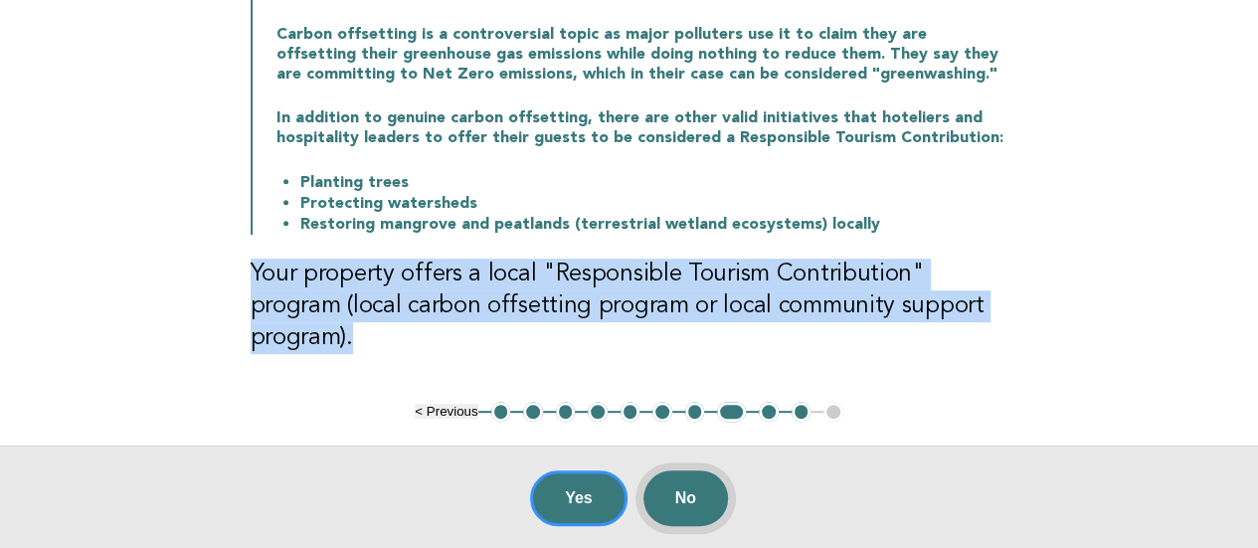
scroll to position [398, 0]
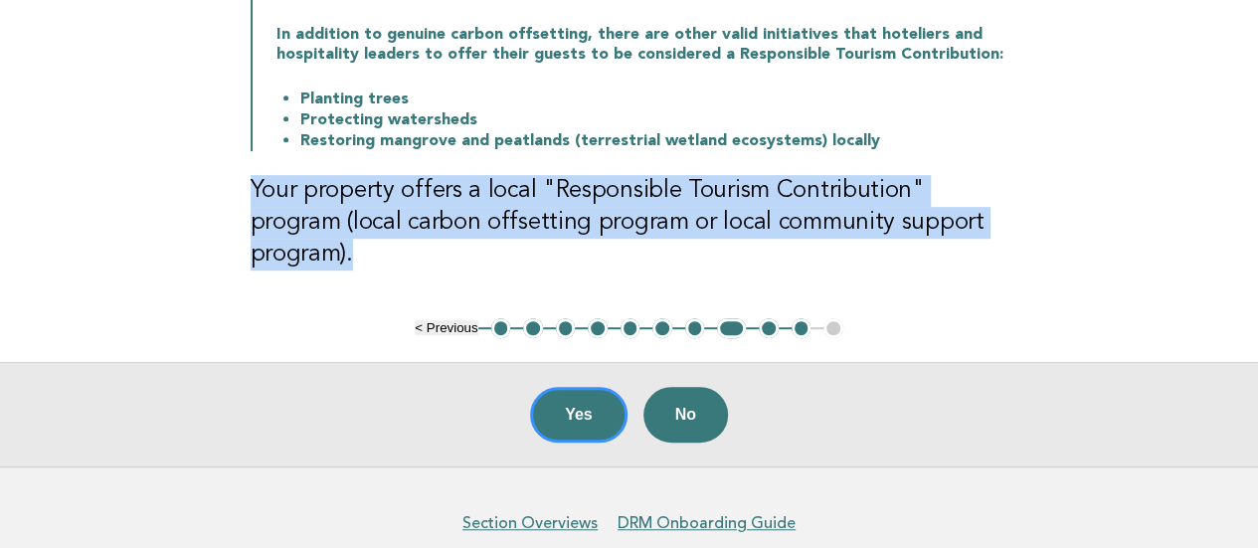
click at [768, 318] on button "9" at bounding box center [769, 328] width 20 height 20
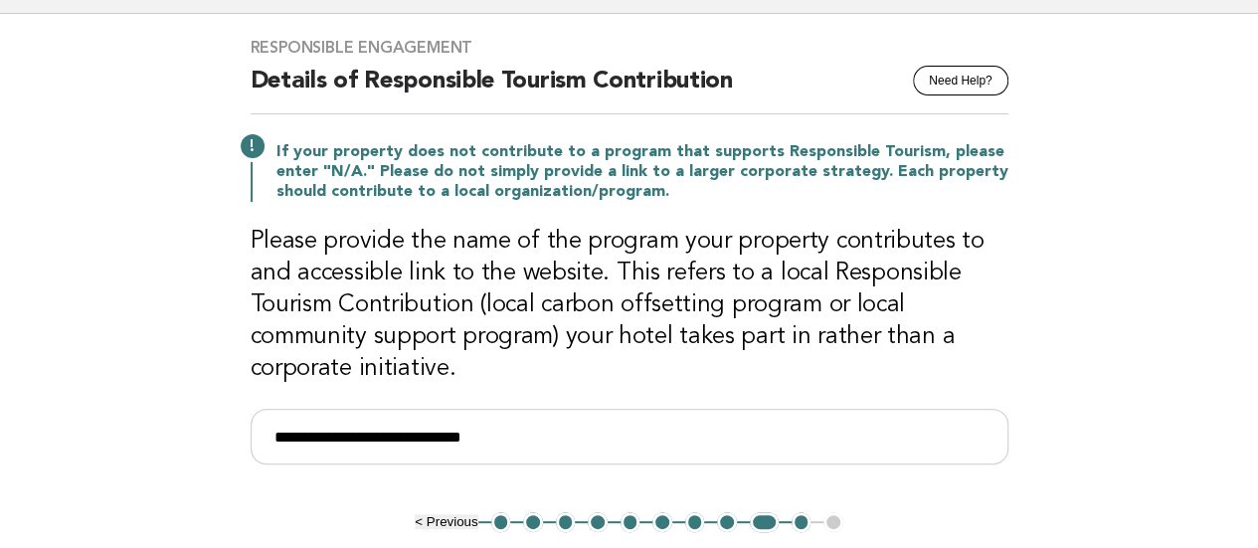
scroll to position [0, 0]
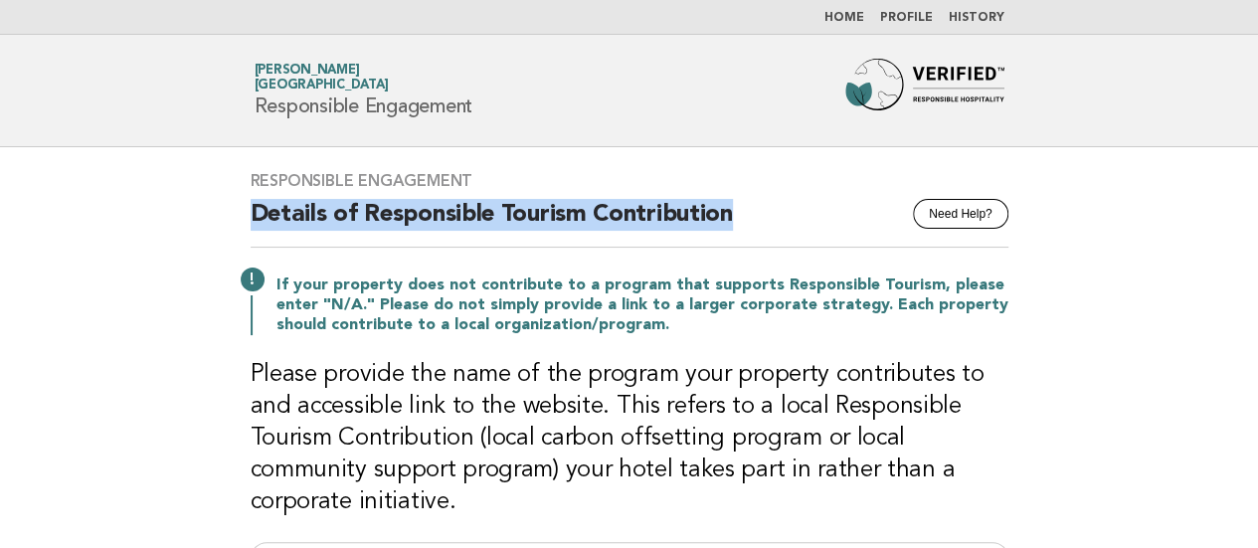
drag, startPoint x: 239, startPoint y: 207, endPoint x: 734, endPoint y: 218, distance: 495.5
click at [734, 218] on div "**********" at bounding box center [630, 396] width 806 height 498
copy h2 "Details of Responsible Tourism Contribution"
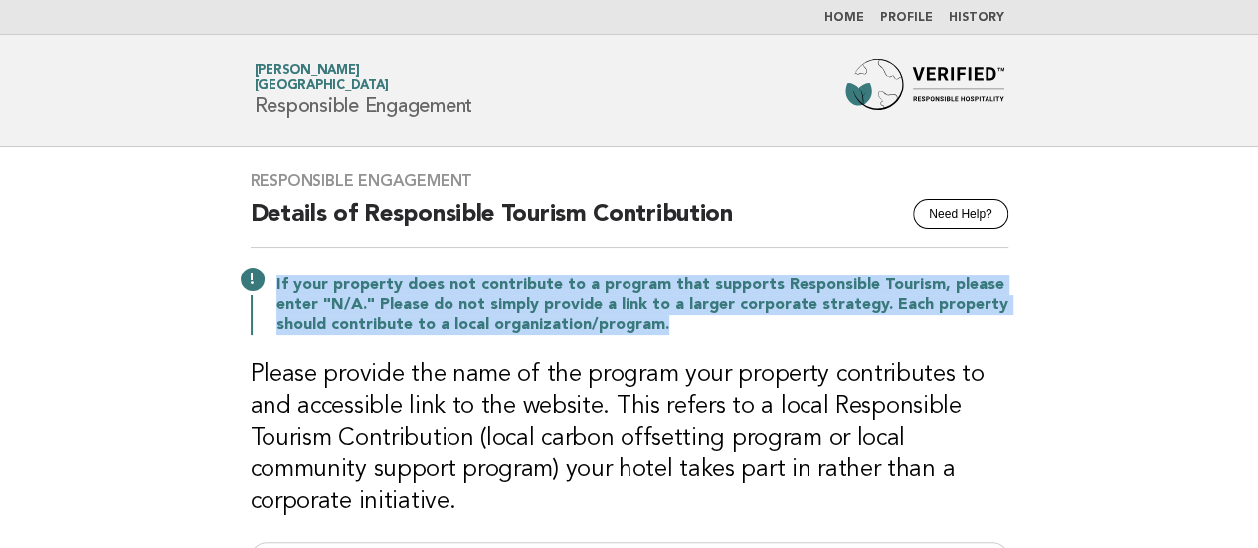
drag, startPoint x: 277, startPoint y: 283, endPoint x: 707, endPoint y: 323, distance: 432.5
click at [707, 323] on p "If your property does not contribute to a program that supports Responsible Tou…" at bounding box center [643, 306] width 732 height 60
copy p "If your property does not contribute to a program that supports Responsible Tou…"
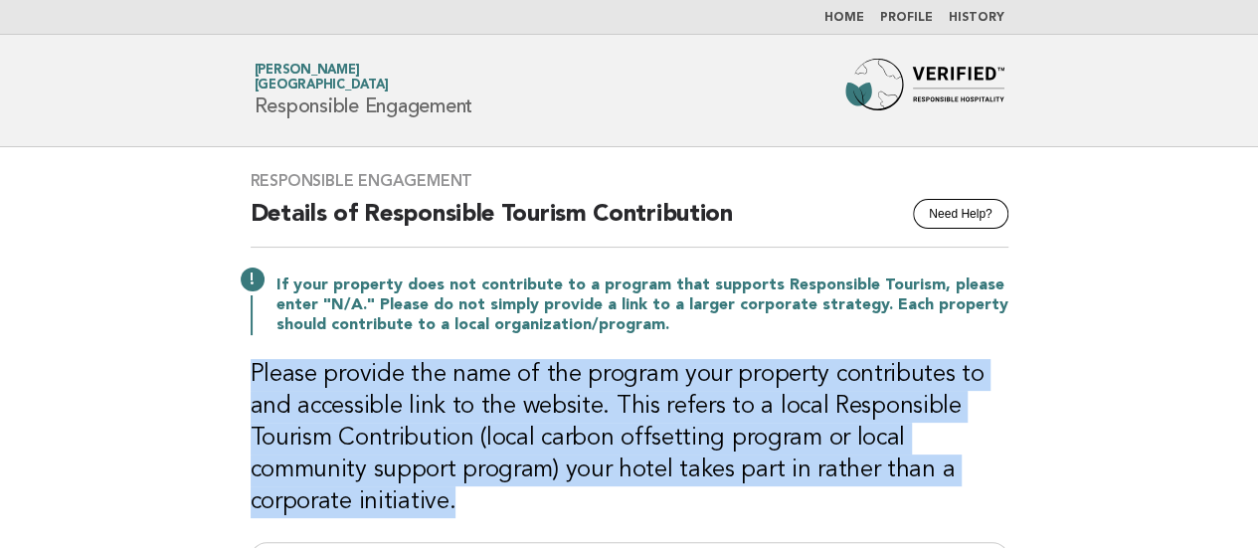
drag, startPoint x: 251, startPoint y: 368, endPoint x: 455, endPoint y: 496, distance: 240.9
click at [455, 496] on h3 "Please provide the name of the program your property contributes to and accessi…" at bounding box center [630, 438] width 758 height 159
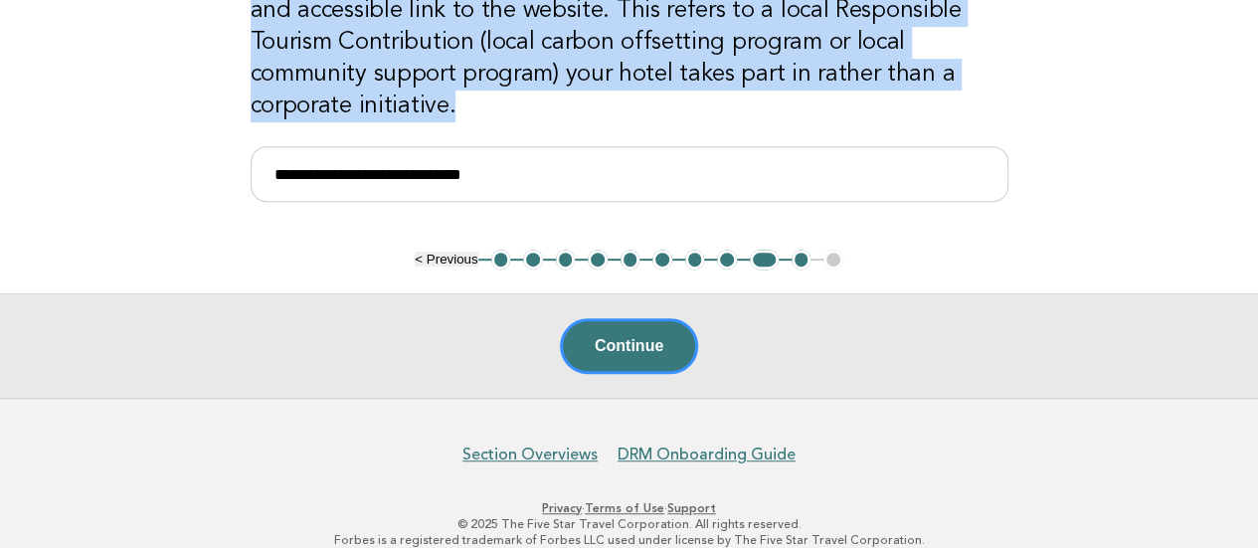
scroll to position [398, 0]
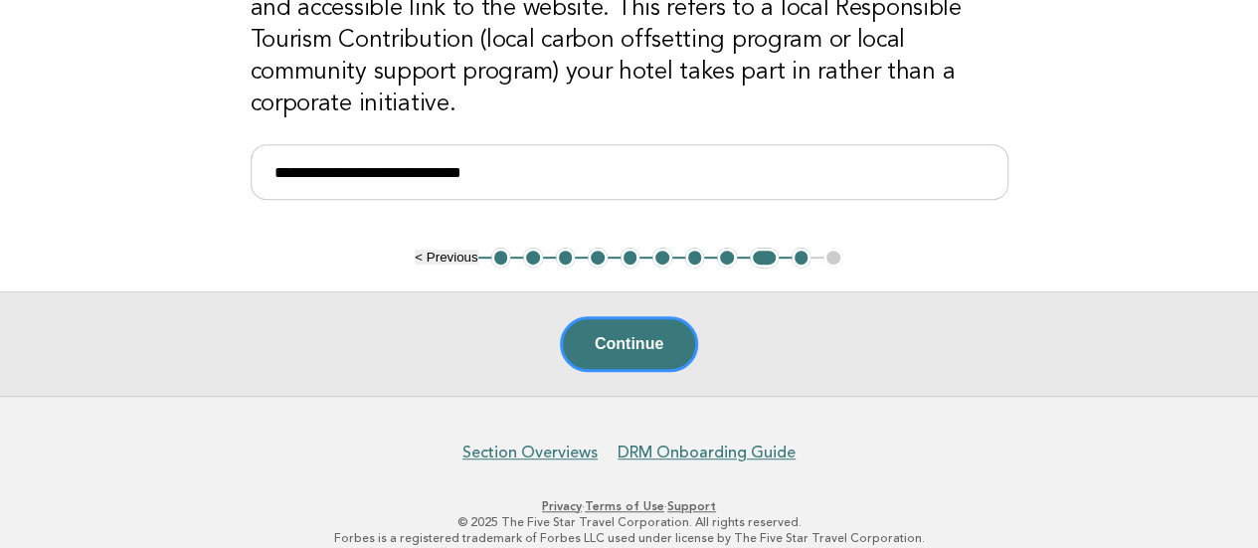
click at [939, 258] on main "**********" at bounding box center [629, 72] width 1258 height 647
click at [794, 257] on button "10" at bounding box center [802, 258] width 20 height 20
click at [802, 260] on button "10" at bounding box center [802, 258] width 20 height 20
click at [796, 252] on button "10" at bounding box center [802, 258] width 20 height 20
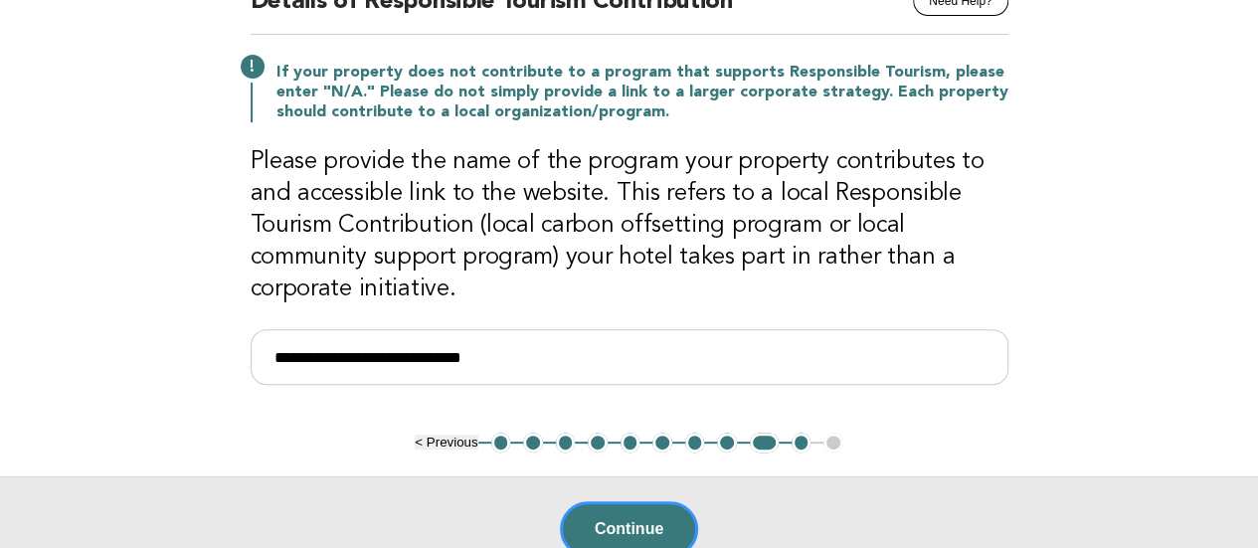
scroll to position [199, 0]
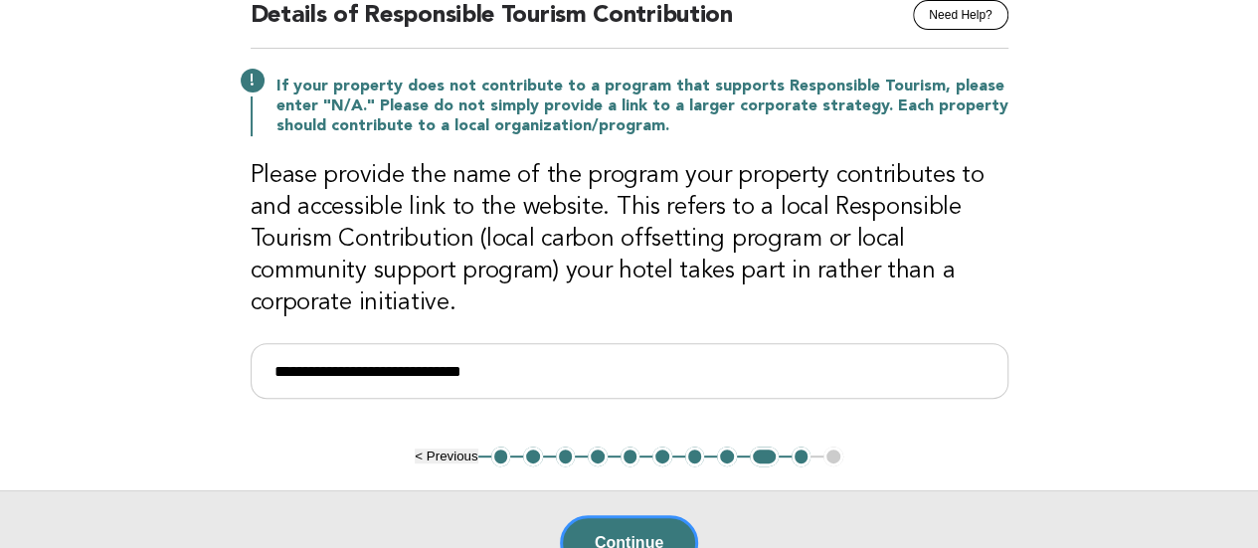
click at [806, 457] on button "10" at bounding box center [802, 457] width 20 height 20
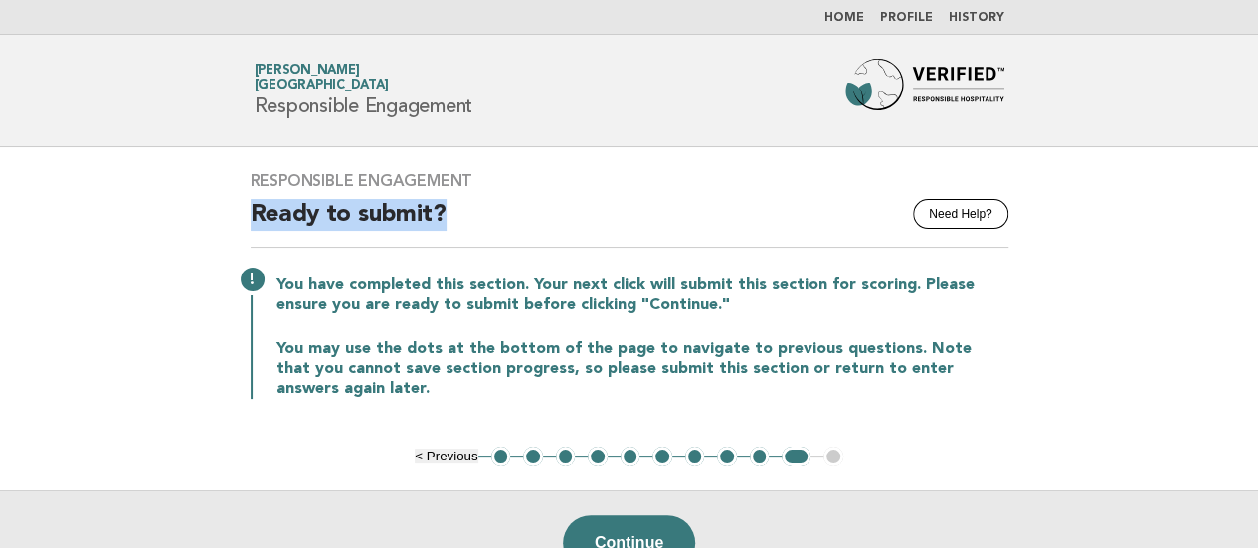
drag, startPoint x: 236, startPoint y: 220, endPoint x: 466, endPoint y: 226, distance: 230.8
click at [466, 226] on div "Responsible Engagement Need Help? Ready to submit? You have completed this sect…" at bounding box center [630, 296] width 806 height 299
copy h2 "Ready to submit?"
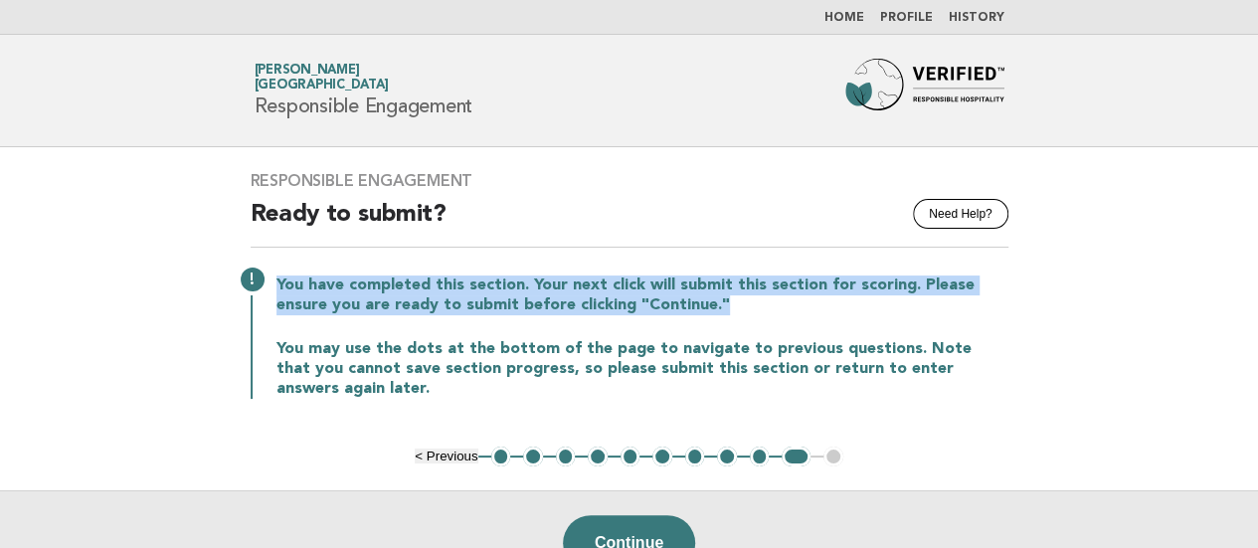
drag, startPoint x: 770, startPoint y: 313, endPoint x: 259, endPoint y: 289, distance: 511.8
click at [259, 289] on div "You have completed this section. Your next click will submit this section for s…" at bounding box center [630, 335] width 758 height 127
copy p "You have completed this section. Your next click will submit this section for s…"
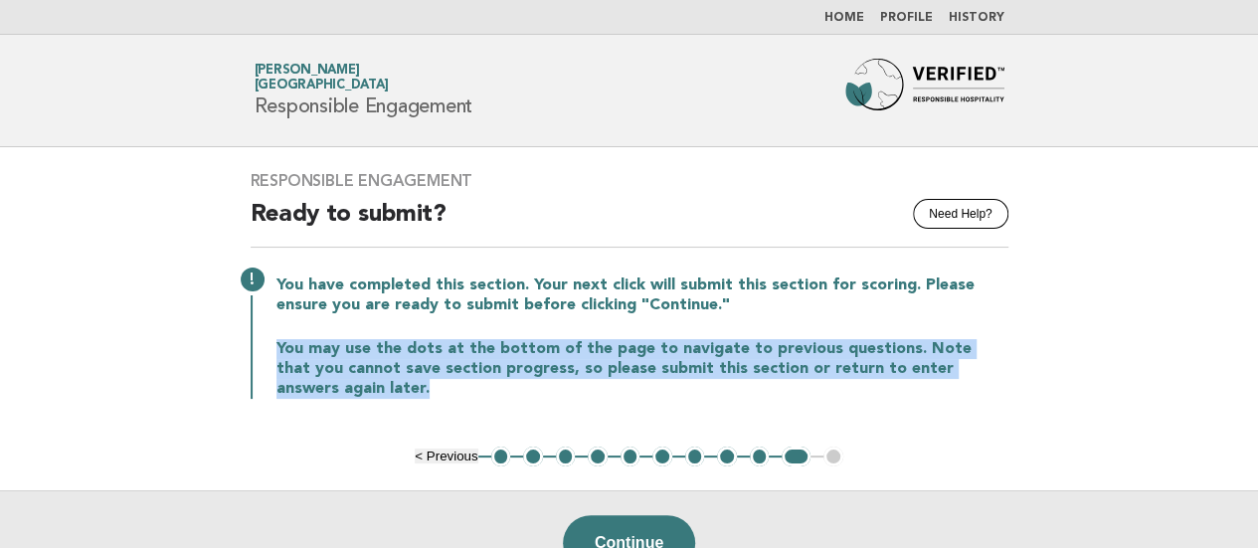
drag, startPoint x: 350, startPoint y: 385, endPoint x: 273, endPoint y: 351, distance: 84.6
click at [273, 351] on div "You have completed this section. Your next click will submit this section for s…" at bounding box center [630, 335] width 758 height 127
copy p "You may use the dots at the bottom of the page to navigate to previous question…"
click at [565, 451] on button "3" at bounding box center [566, 457] width 20 height 20
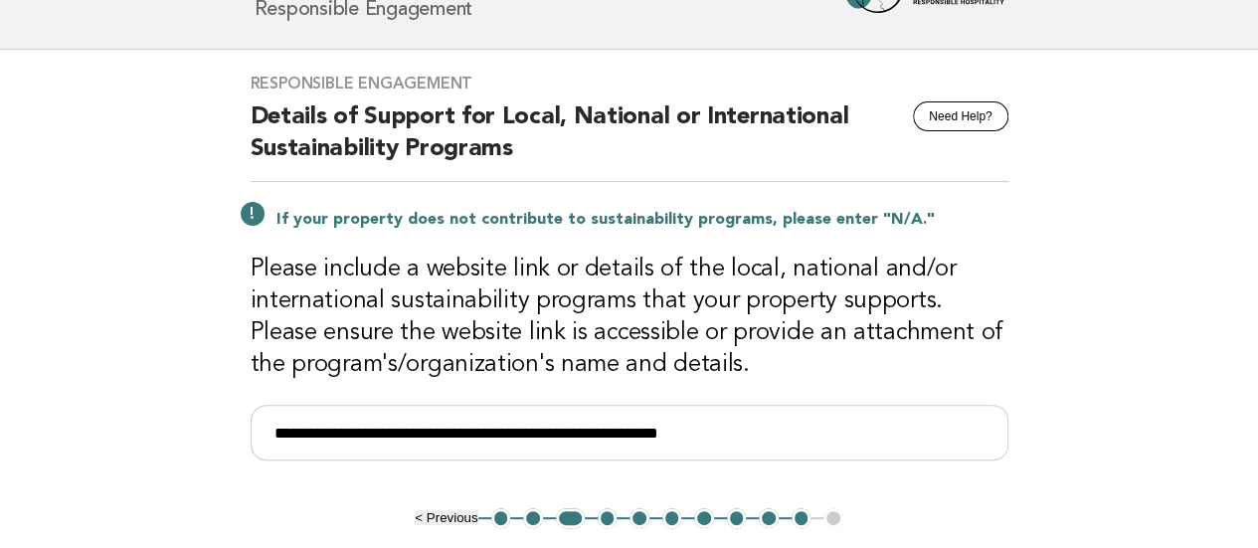
scroll to position [199, 0]
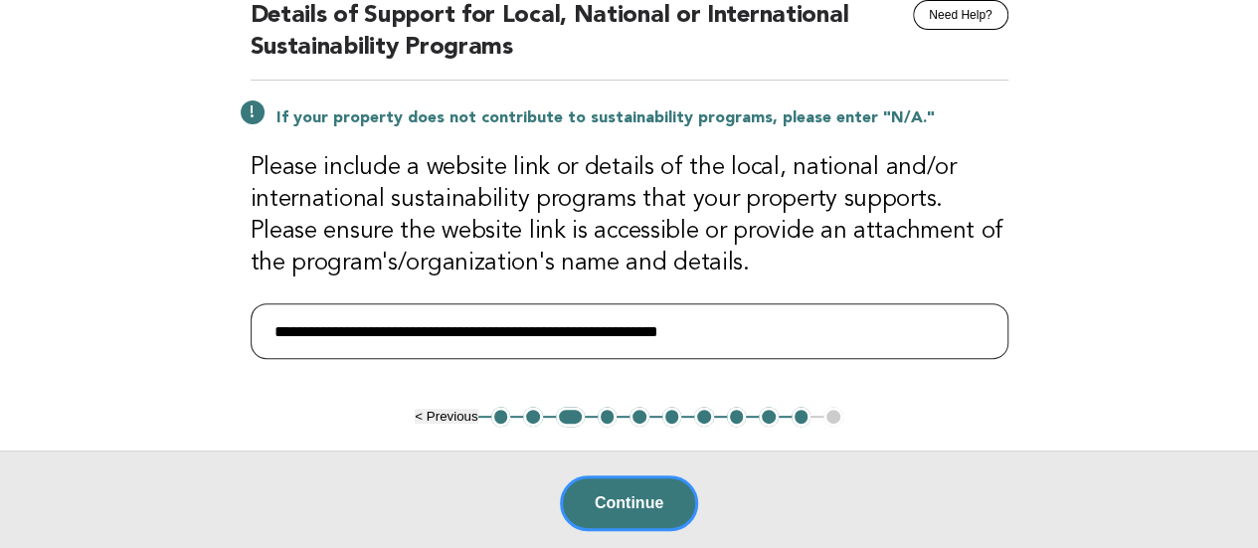
click at [666, 336] on input "**********" at bounding box center [630, 331] width 758 height 56
click at [791, 327] on input "**********" at bounding box center [630, 331] width 758 height 56
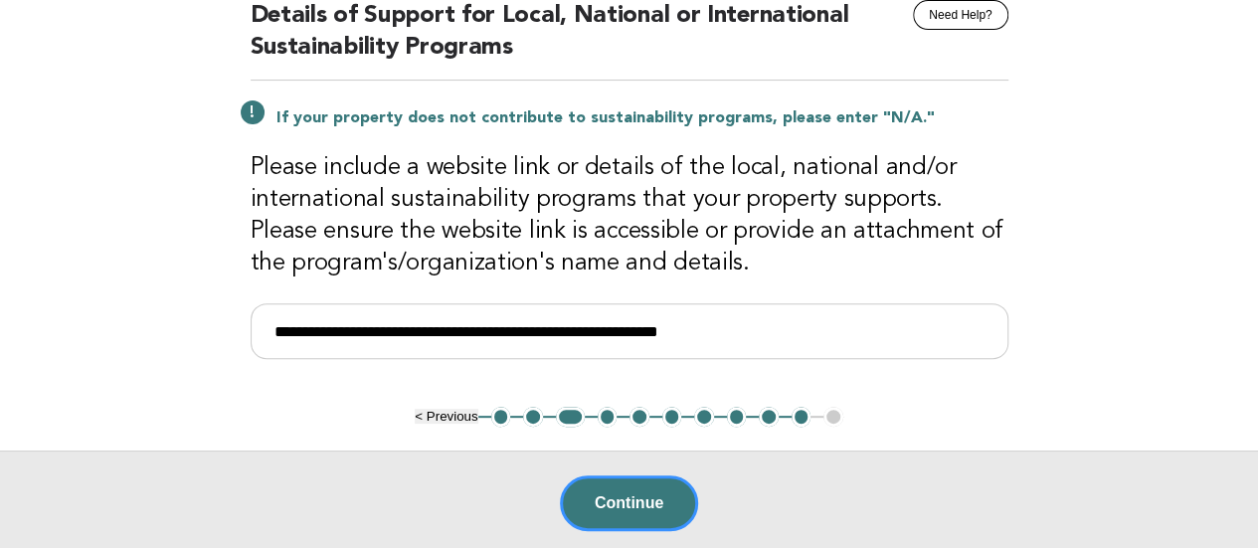
click at [702, 416] on button "7" at bounding box center [704, 417] width 20 height 20
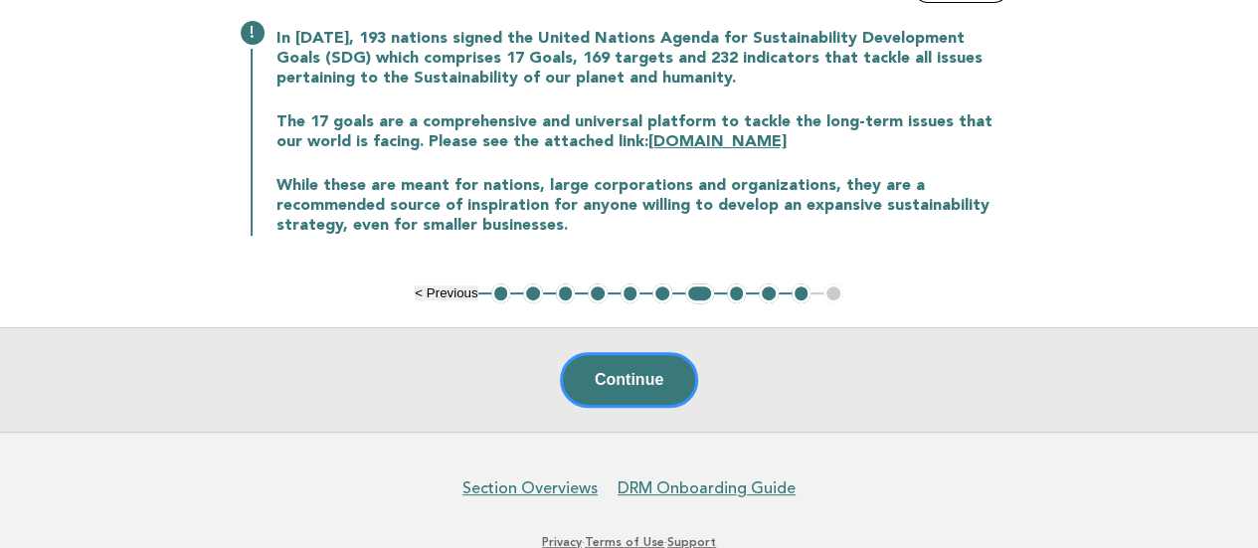
scroll to position [280, 0]
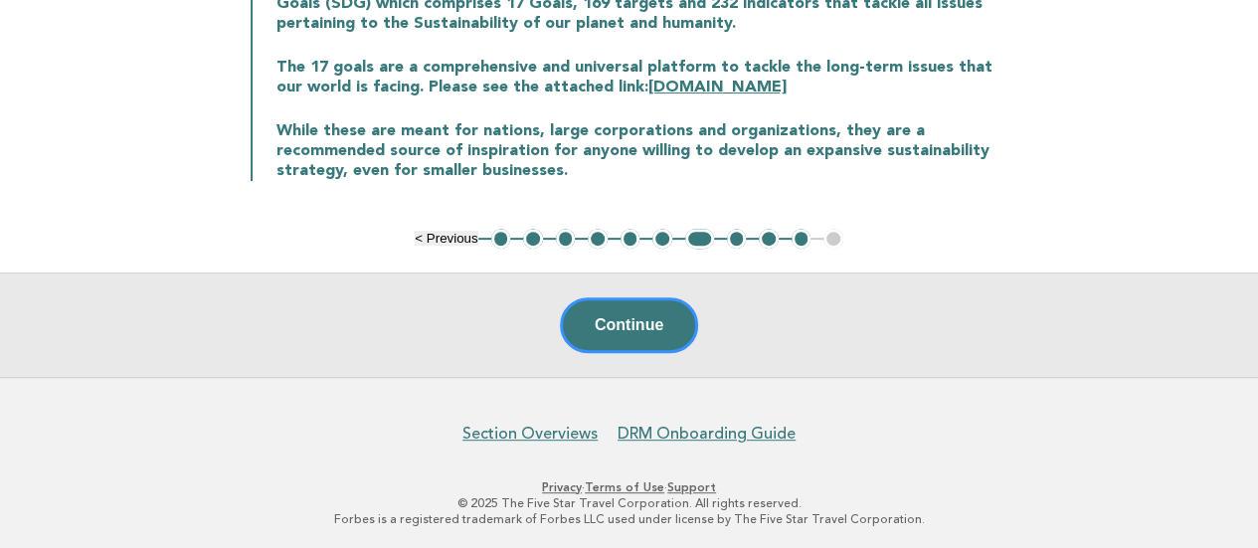
click at [733, 241] on button "8" at bounding box center [737, 239] width 20 height 20
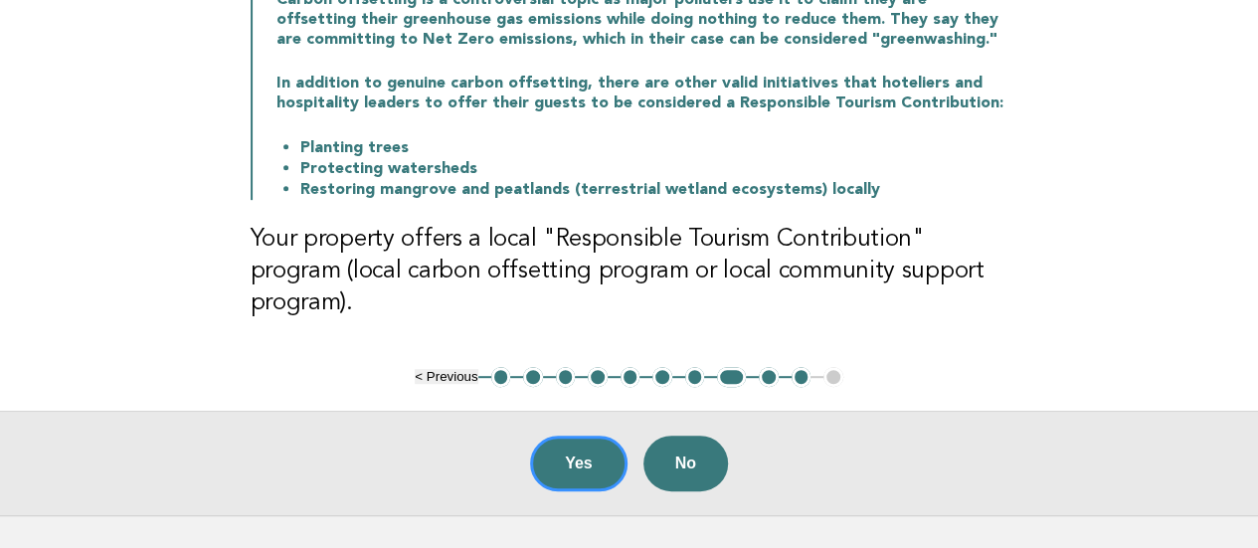
scroll to position [380, 0]
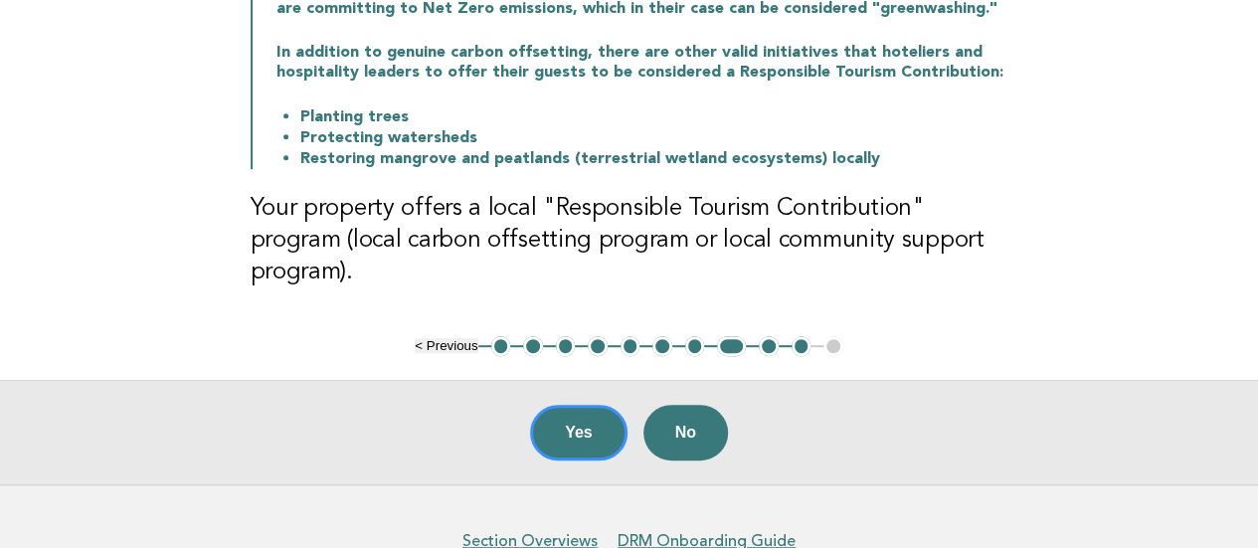
click at [768, 336] on button "9" at bounding box center [769, 346] width 20 height 20
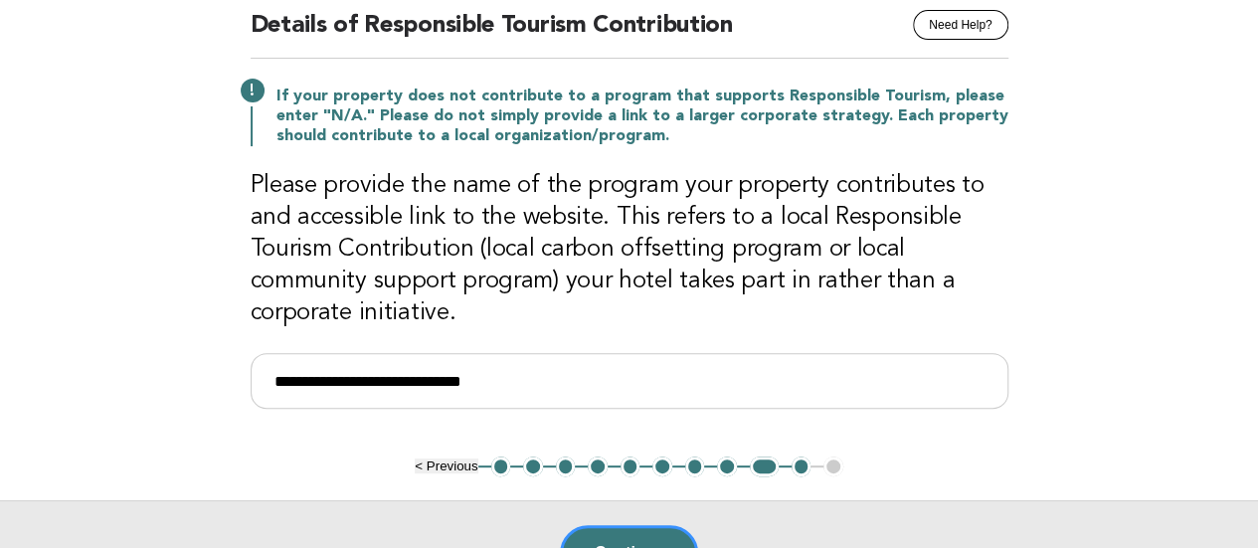
scroll to position [181, 0]
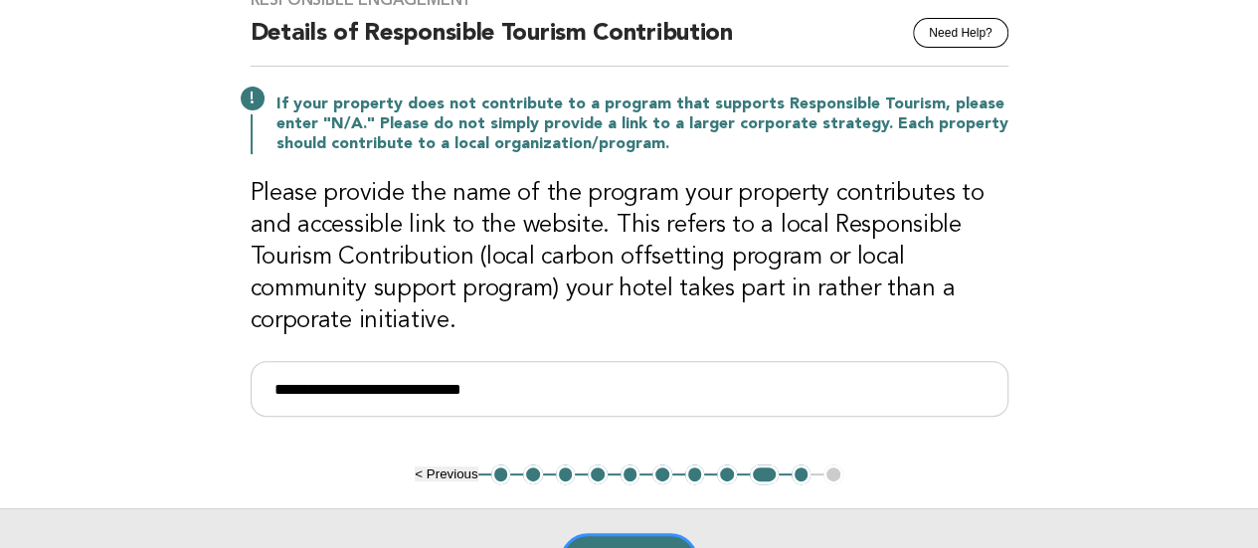
click at [798, 476] on button "10" at bounding box center [802, 475] width 20 height 20
click at [801, 466] on button "10" at bounding box center [802, 475] width 20 height 20
